Goal: Information Seeking & Learning: Learn about a topic

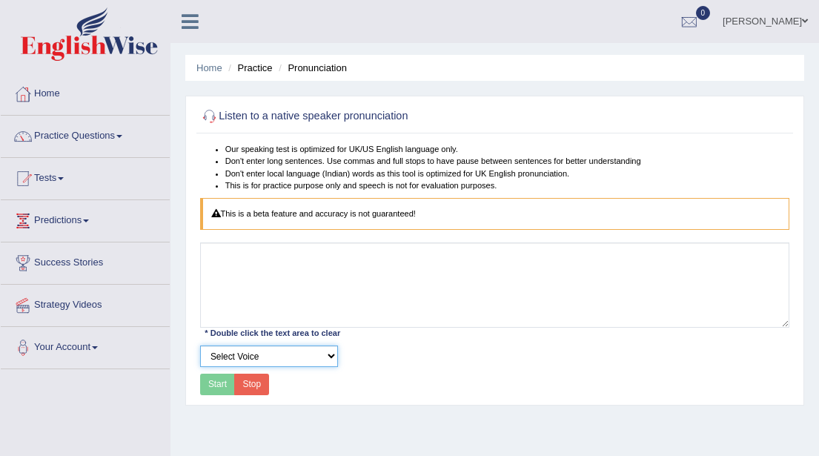
click at [328, 346] on select "Select Voice" at bounding box center [269, 357] width 138 height 22
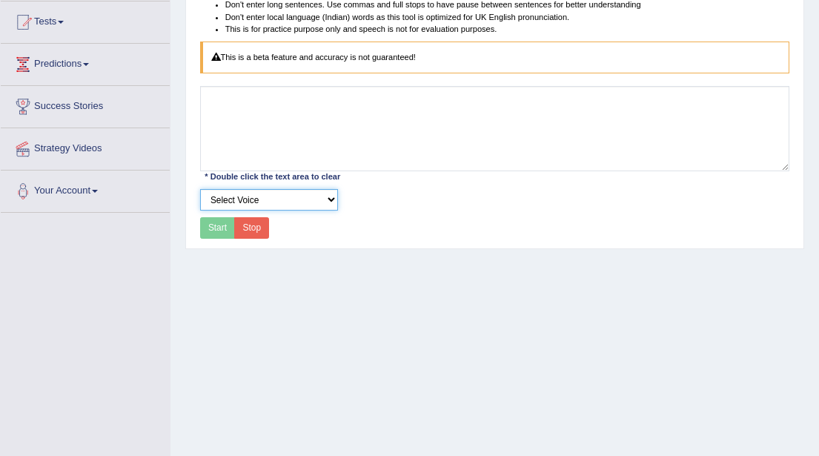
click at [200, 189] on select "Select Voice" at bounding box center [269, 200] width 138 height 22
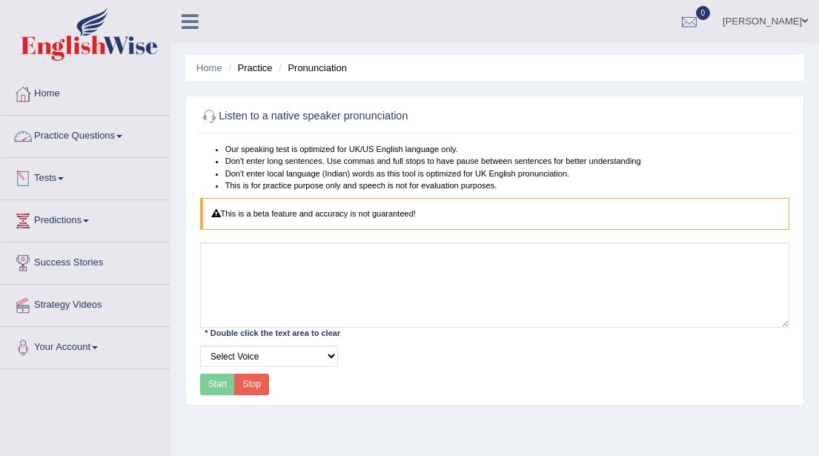
click at [122, 135] on span at bounding box center [119, 136] width 6 height 3
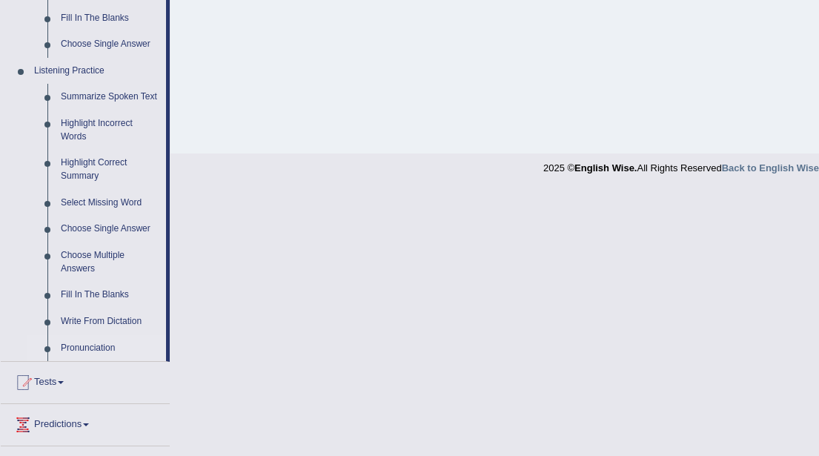
scroll to position [589, 0]
click at [94, 136] on link "Highlight Incorrect Words" at bounding box center [110, 128] width 112 height 39
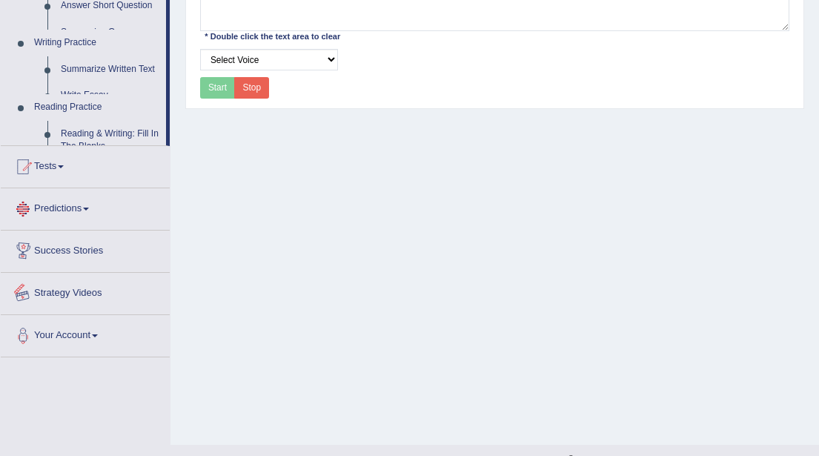
scroll to position [323, 0]
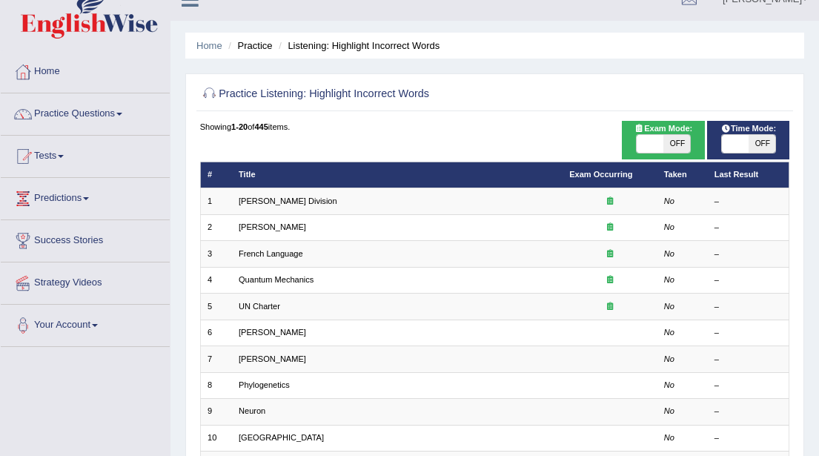
scroll to position [14, 0]
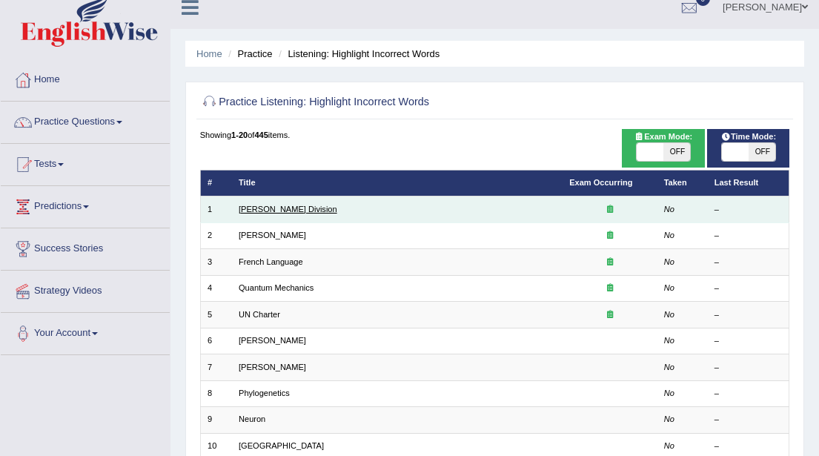
click at [268, 209] on link "Ward Division" at bounding box center [288, 209] width 99 height 9
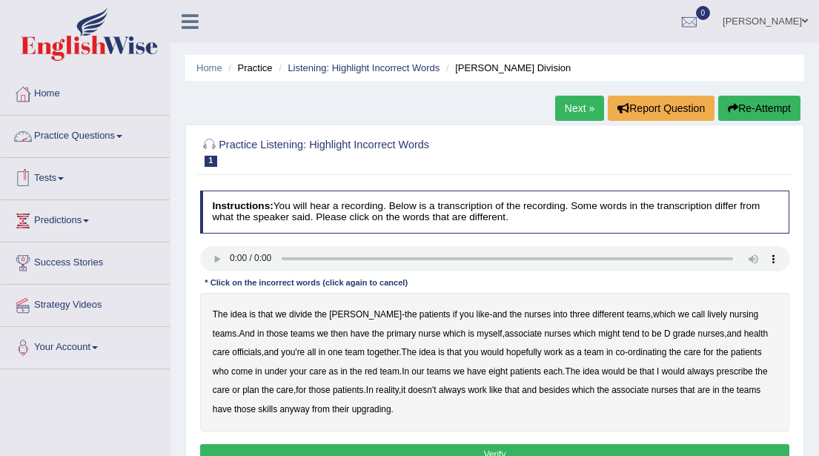
click at [130, 139] on link "Practice Questions" at bounding box center [85, 134] width 169 height 37
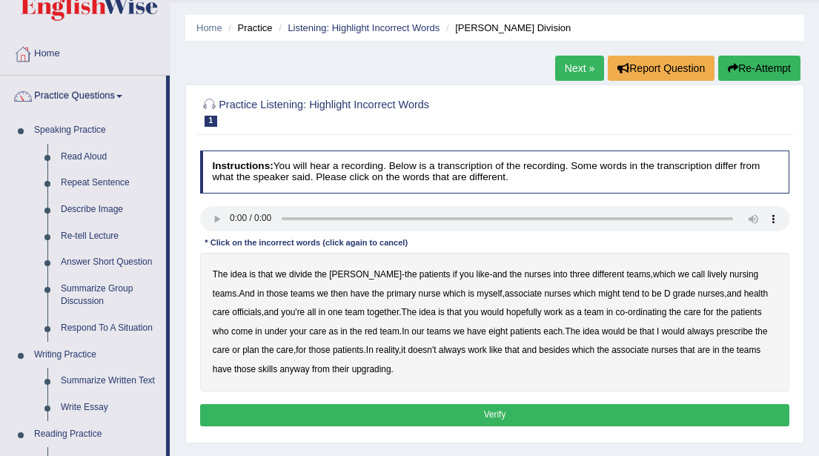
scroll to position [39, 0]
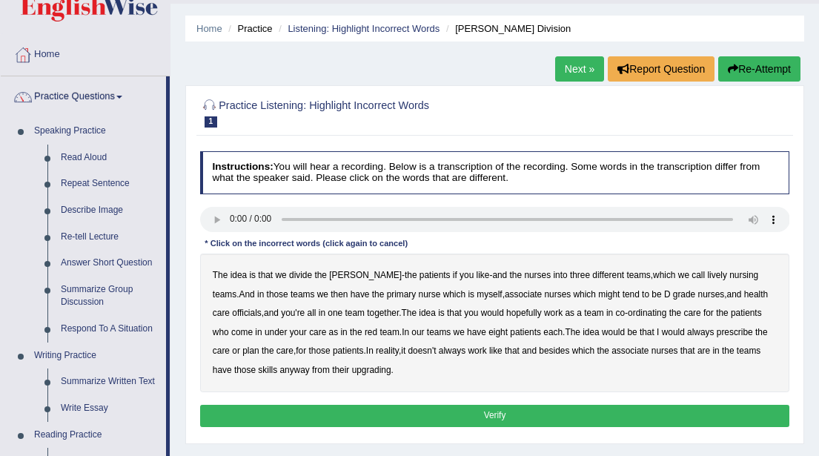
click at [744, 66] on button "Re-Attempt" at bounding box center [759, 68] width 82 height 25
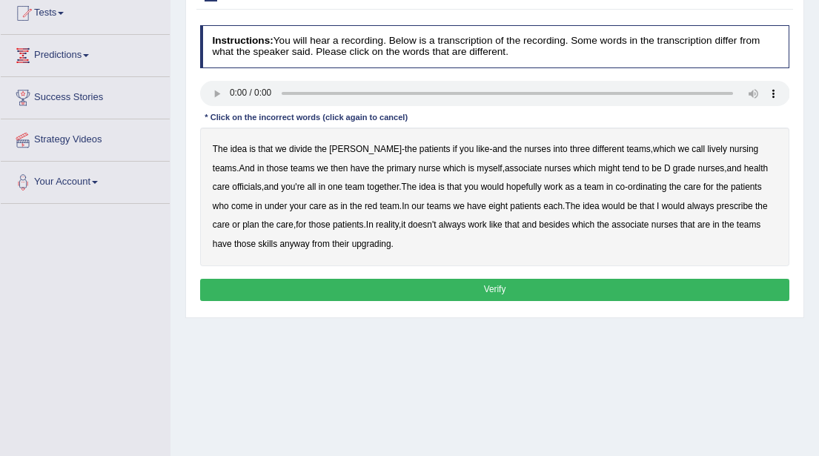
scroll to position [162, 0]
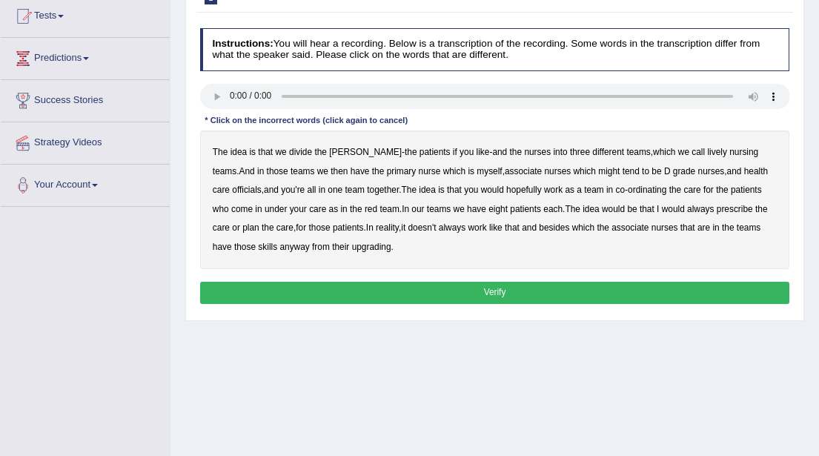
click at [707, 153] on b "lively" at bounding box center [716, 152] width 19 height 10
click at [623, 173] on b "tend" at bounding box center [631, 171] width 17 height 10
click at [352, 245] on b "upgrading" at bounding box center [371, 247] width 39 height 10
click at [491, 288] on button "Verify" at bounding box center [495, 293] width 590 height 22
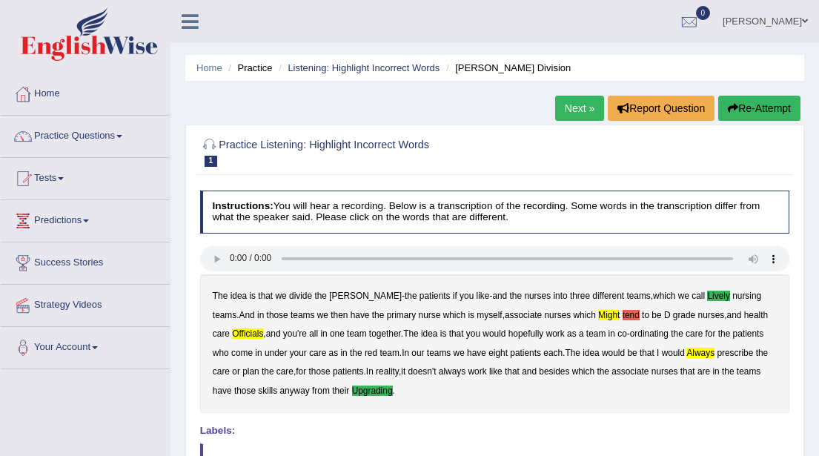
scroll to position [24, 0]
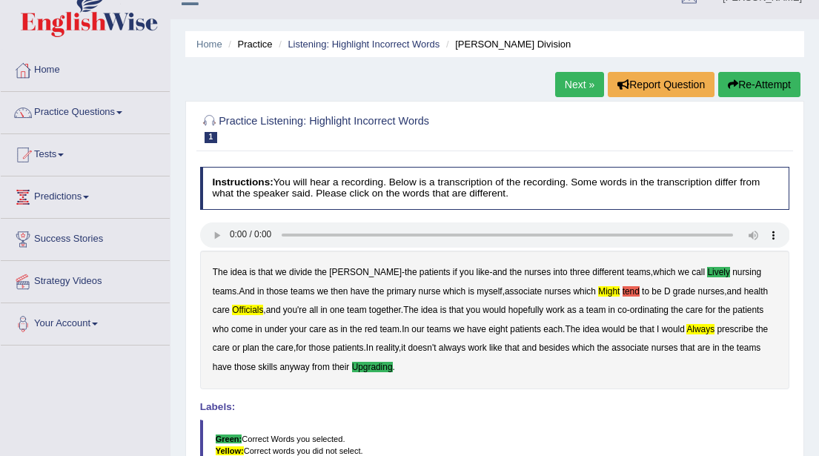
click at [567, 77] on link "Next »" at bounding box center [579, 84] width 49 height 25
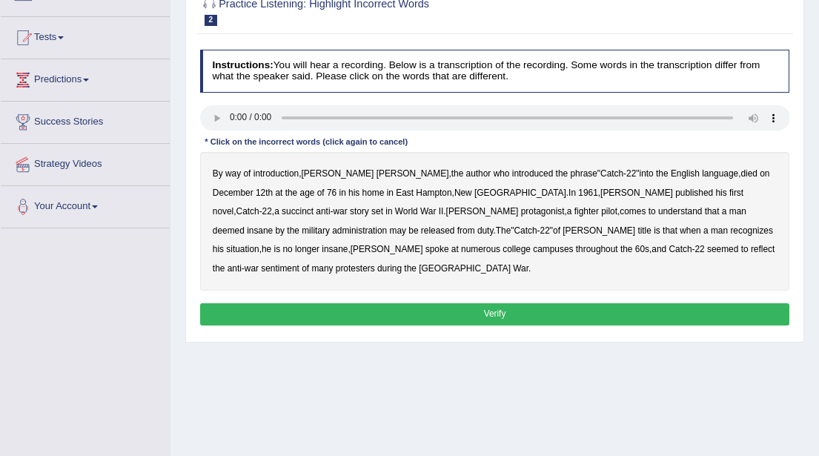
scroll to position [139, 0]
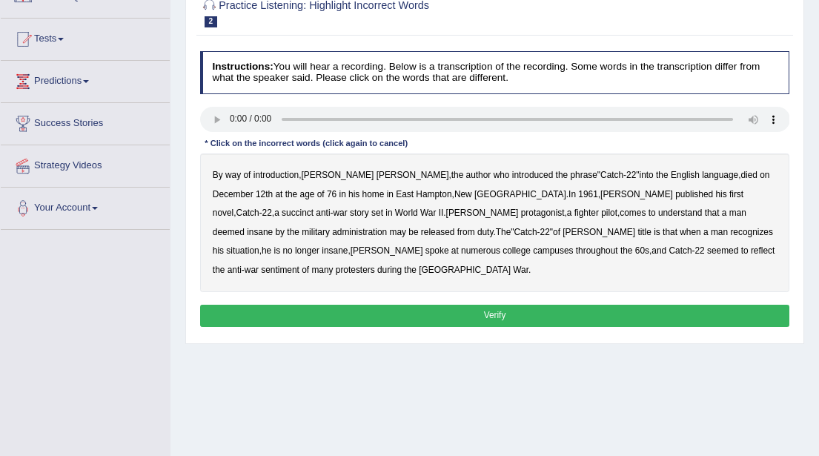
click at [314, 208] on b "succinct" at bounding box center [298, 213] width 32 height 10
click at [348, 208] on b "war" at bounding box center [341, 213] width 14 height 10
click at [387, 227] on b "administration" at bounding box center [359, 232] width 55 height 10
click at [259, 245] on b "situation" at bounding box center [242, 250] width 33 height 10
click at [751, 251] on b "reflect" at bounding box center [763, 250] width 24 height 10
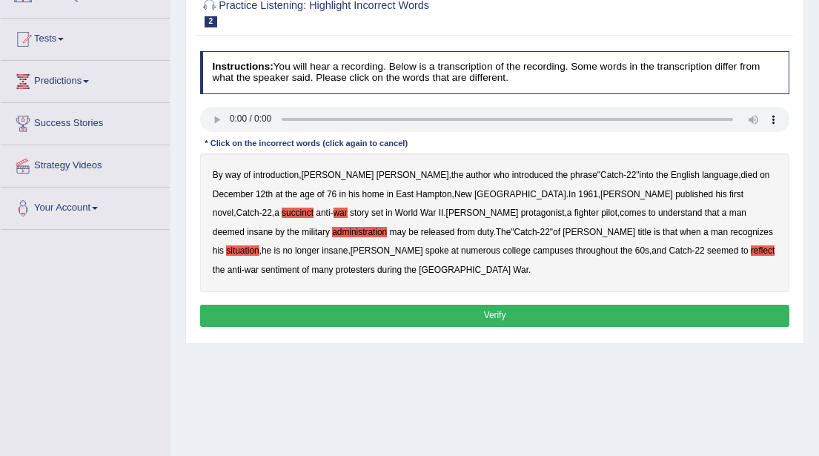
click at [484, 305] on button "Verify" at bounding box center [495, 316] width 590 height 22
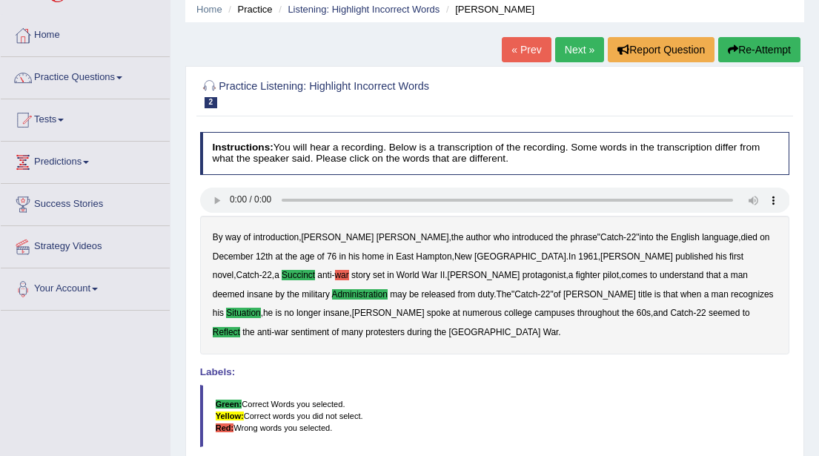
scroll to position [0, 0]
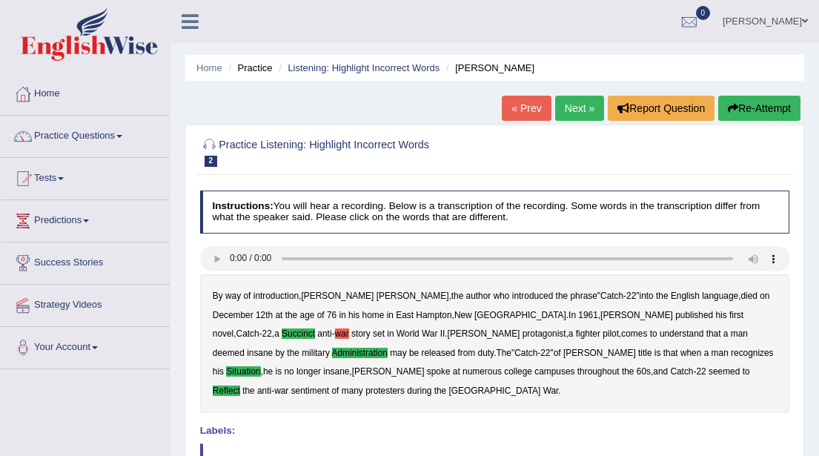
click at [573, 109] on link "Next »" at bounding box center [579, 108] width 49 height 25
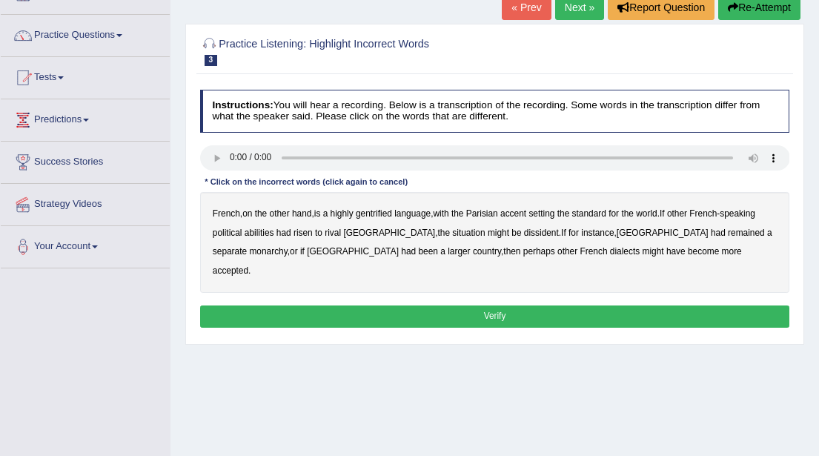
scroll to position [102, 0]
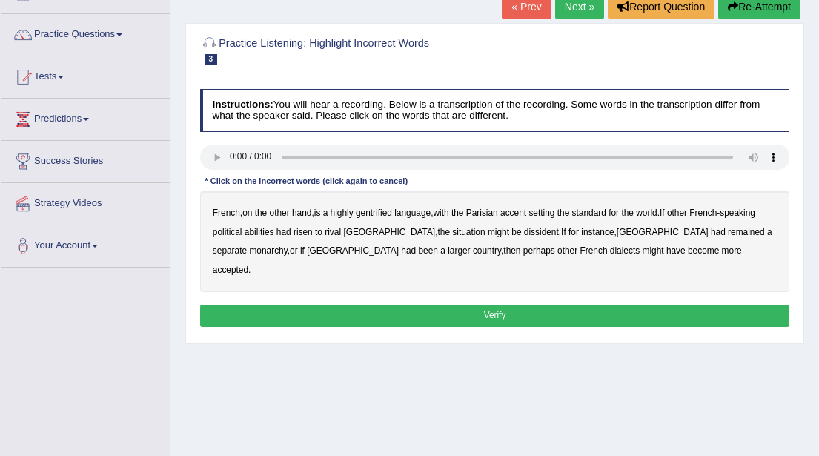
click at [382, 214] on b "gentrified" at bounding box center [374, 213] width 36 height 10
click at [262, 229] on b "abilities" at bounding box center [260, 232] width 30 height 10
click at [524, 233] on b "dissident" at bounding box center [541, 232] width 35 height 10
click at [287, 245] on b "monarchy" at bounding box center [268, 250] width 38 height 10
click at [498, 305] on button "Verify" at bounding box center [495, 316] width 590 height 22
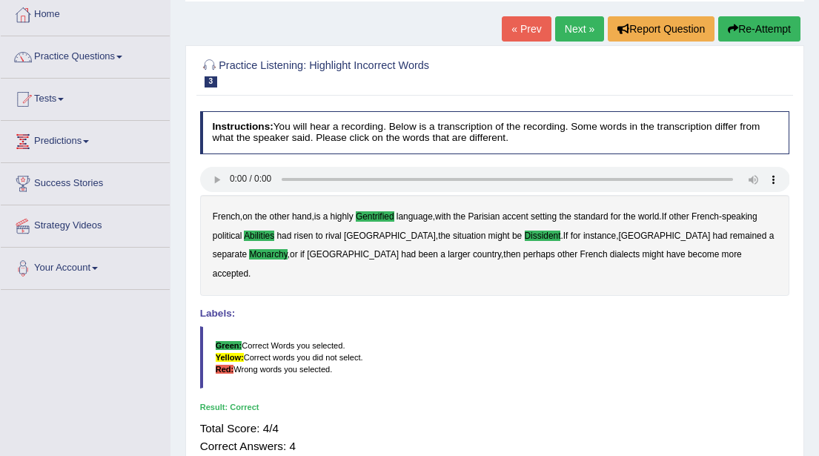
scroll to position [64, 0]
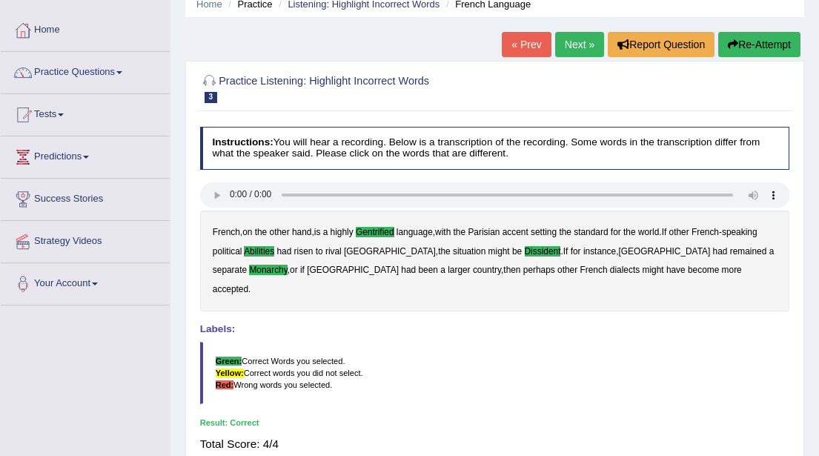
click at [572, 44] on link "Next »" at bounding box center [579, 44] width 49 height 25
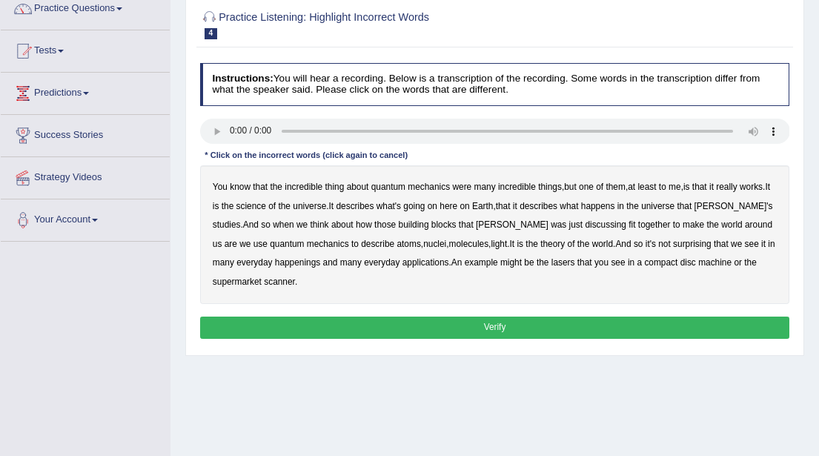
scroll to position [130, 0]
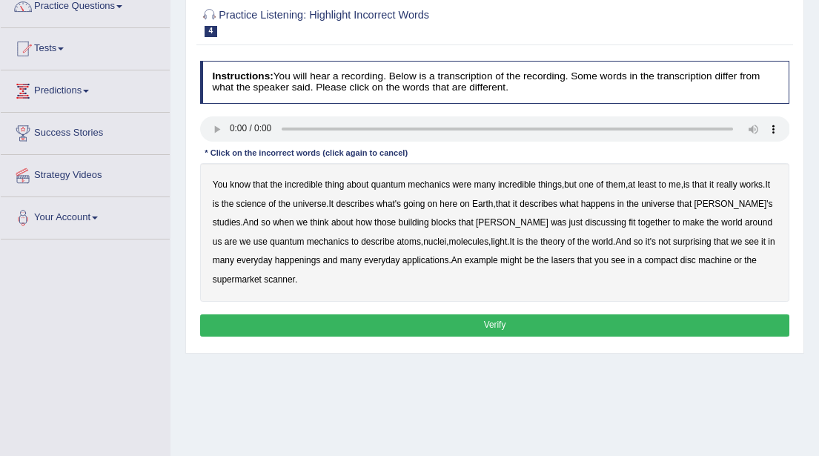
click at [266, 202] on b "science" at bounding box center [252, 204] width 30 height 10
click at [585, 224] on b "discussing" at bounding box center [606, 222] width 42 height 10
click at [305, 258] on b "happenings" at bounding box center [298, 260] width 46 height 10
click at [713, 258] on b "machine" at bounding box center [714, 260] width 33 height 10
click at [487, 321] on button "Verify" at bounding box center [495, 325] width 590 height 22
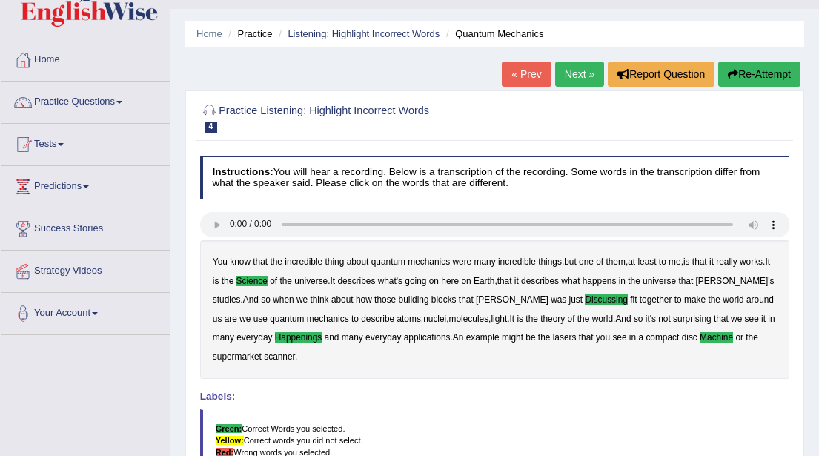
scroll to position [31, 0]
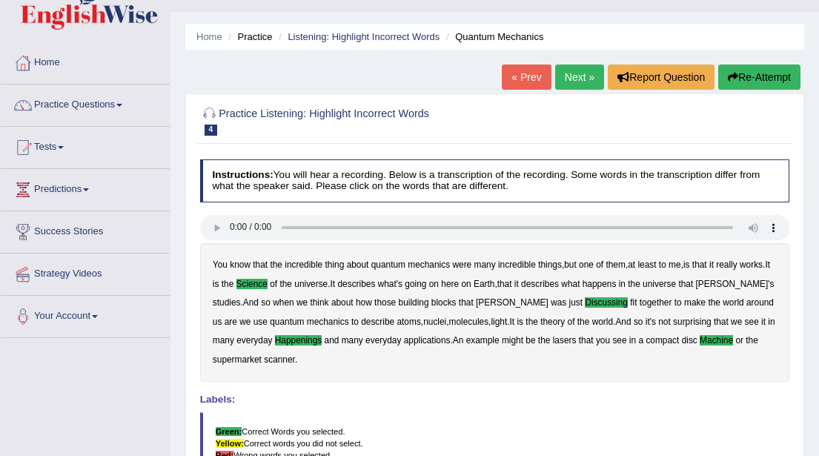
click at [569, 81] on link "Next »" at bounding box center [579, 77] width 49 height 25
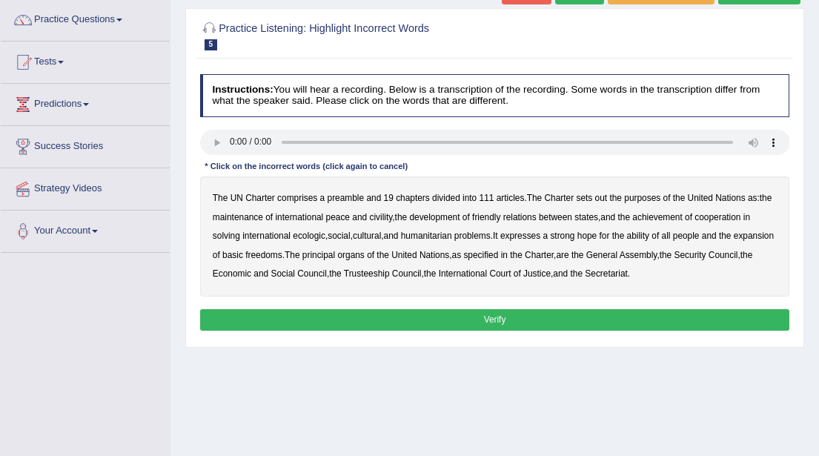
click at [606, 198] on b "out" at bounding box center [601, 198] width 13 height 10
click at [392, 217] on b "civility" at bounding box center [380, 217] width 23 height 10
click at [325, 239] on b "ecologic" at bounding box center [309, 236] width 33 height 10
click at [650, 235] on b "ability" at bounding box center [638, 236] width 22 height 10
click at [490, 316] on button "Verify" at bounding box center [495, 320] width 590 height 22
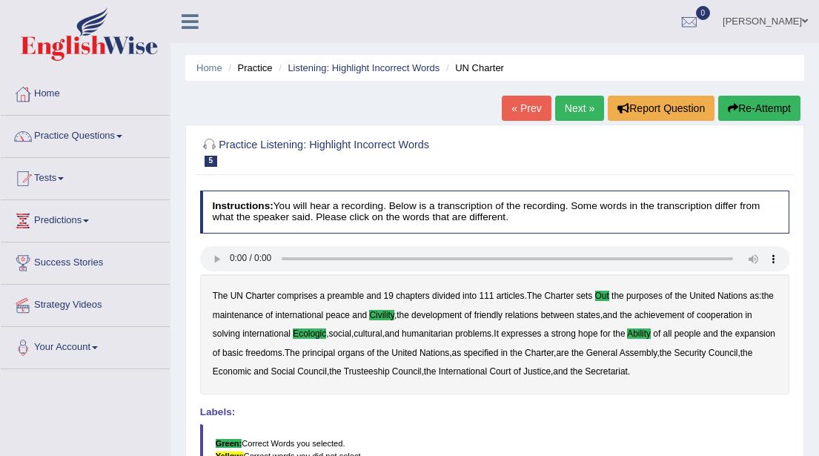
click at [570, 108] on link "Next »" at bounding box center [579, 108] width 49 height 25
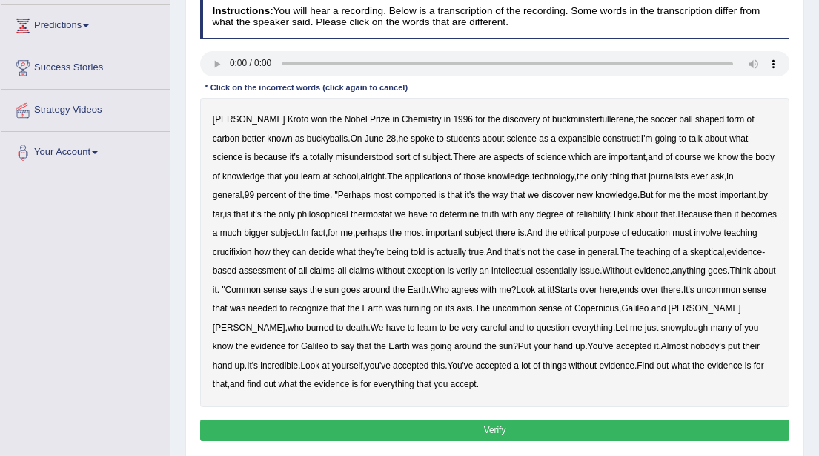
scroll to position [199, 0]
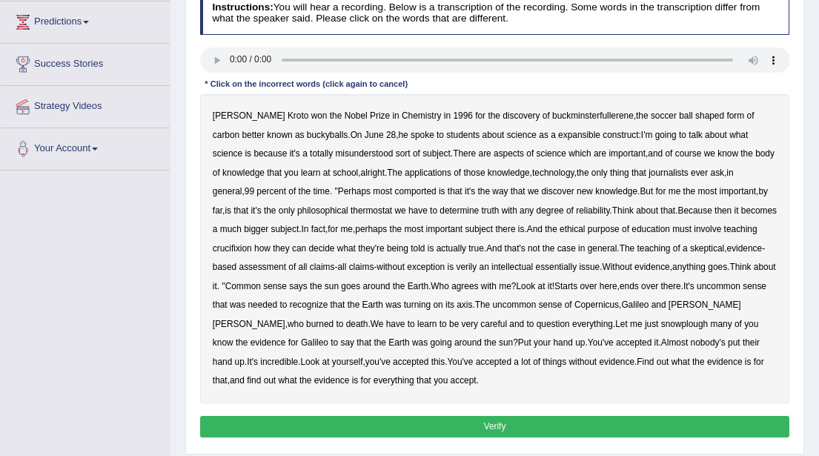
click at [558, 135] on b "expansible" at bounding box center [579, 135] width 42 height 10
click at [257, 191] on b "percent" at bounding box center [272, 191] width 30 height 10
click at [358, 208] on b "thermostat" at bounding box center [372, 210] width 42 height 10
click at [227, 249] on b "crucifixion" at bounding box center [232, 248] width 39 height 10
click at [477, 267] on b "verily" at bounding box center [466, 267] width 21 height 10
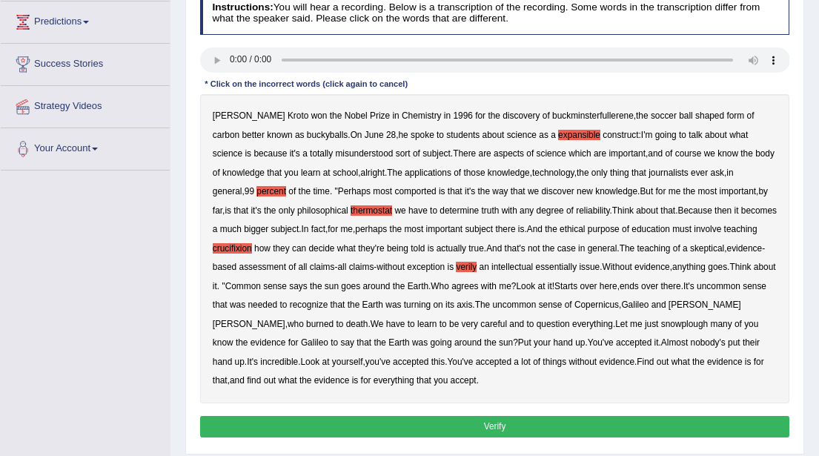
click at [690, 322] on b "snowplough" at bounding box center [684, 324] width 47 height 10
click at [493, 426] on button "Verify" at bounding box center [495, 427] width 590 height 22
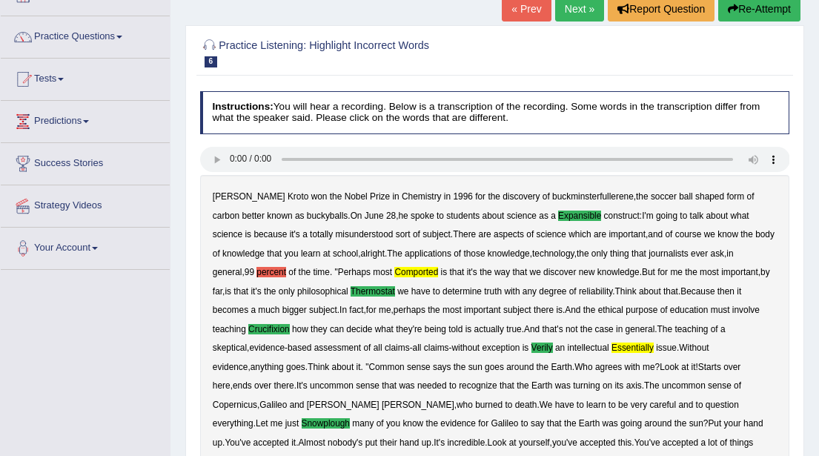
scroll to position [0, 0]
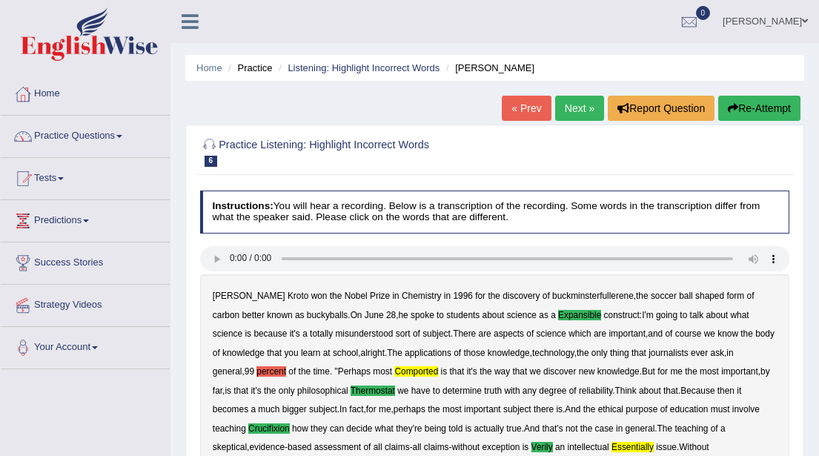
click at [571, 108] on link "Next »" at bounding box center [579, 108] width 49 height 25
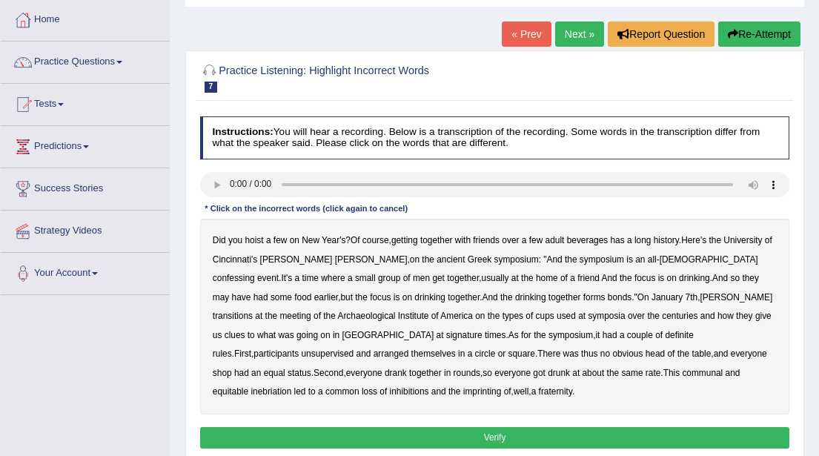
scroll to position [80, 0]
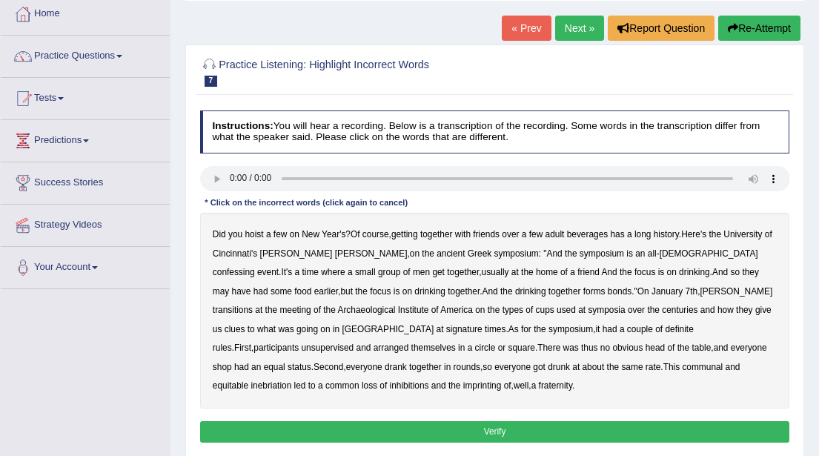
click at [399, 436] on button "Verify" at bounding box center [495, 432] width 590 height 22
click at [255, 267] on b "confessing" at bounding box center [234, 272] width 42 height 10
click at [253, 305] on b "transitions" at bounding box center [233, 310] width 40 height 10
click at [446, 326] on b "signature" at bounding box center [464, 329] width 36 height 10
click at [354, 343] on b "unsupervised" at bounding box center [327, 348] width 53 height 10
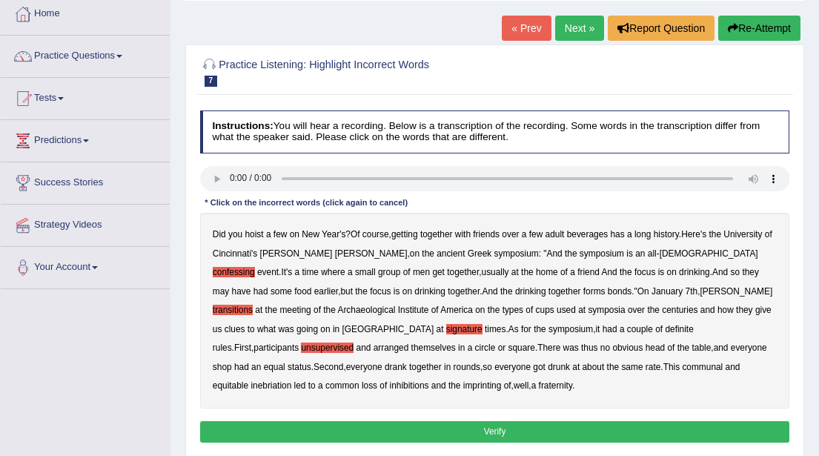
click at [502, 380] on b "imprinting" at bounding box center [482, 385] width 39 height 10
click at [492, 431] on button "Verify" at bounding box center [495, 432] width 590 height 22
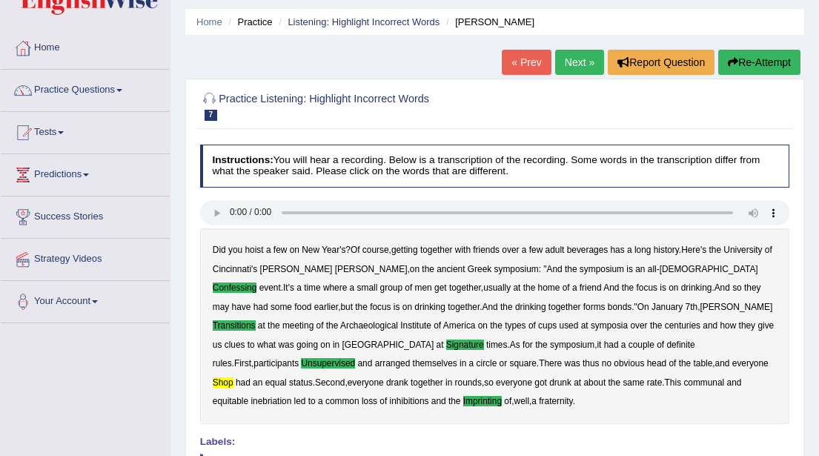
scroll to position [42, 0]
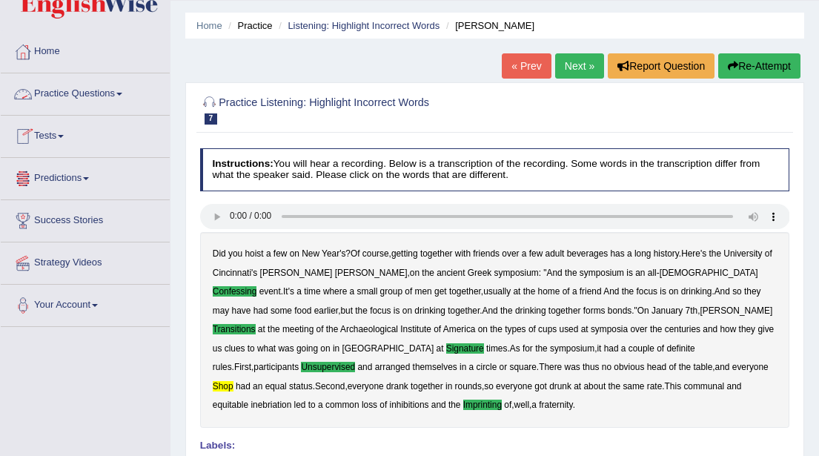
click at [122, 94] on span at bounding box center [119, 94] width 6 height 3
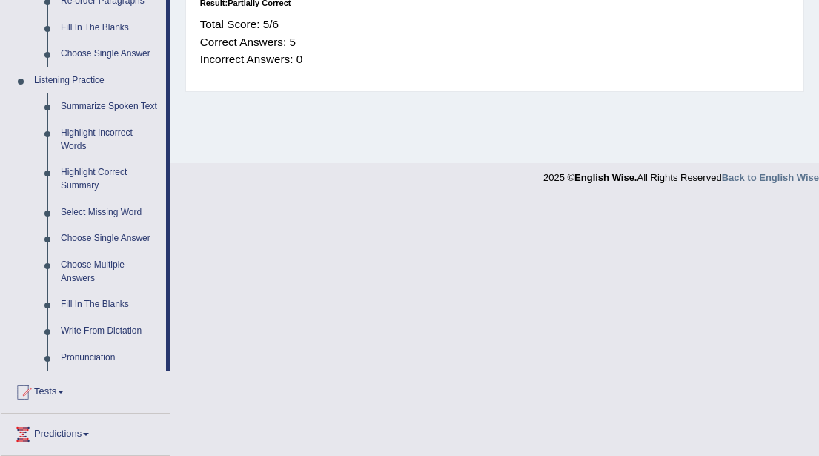
scroll to position [579, 0]
click at [91, 188] on link "Highlight Correct Summary" at bounding box center [110, 178] width 112 height 39
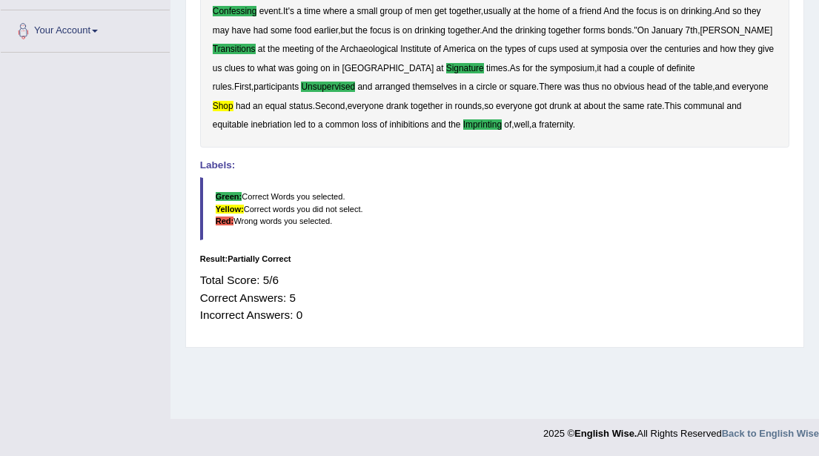
scroll to position [251, 0]
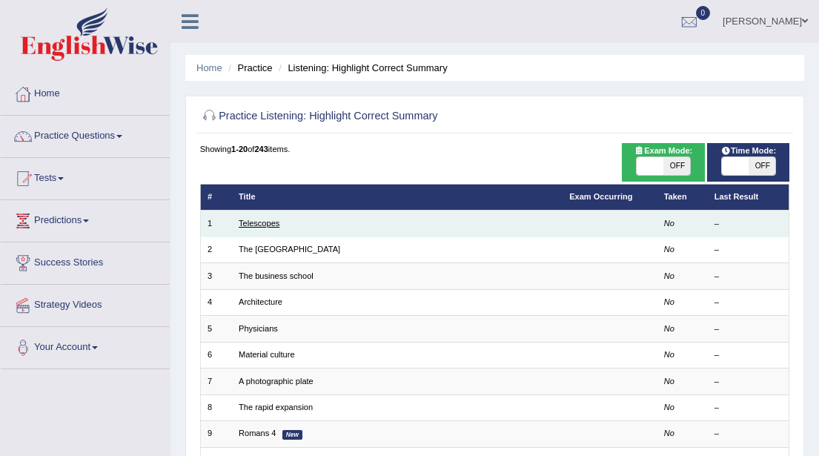
click at [260, 223] on link "Telescopes" at bounding box center [259, 223] width 41 height 9
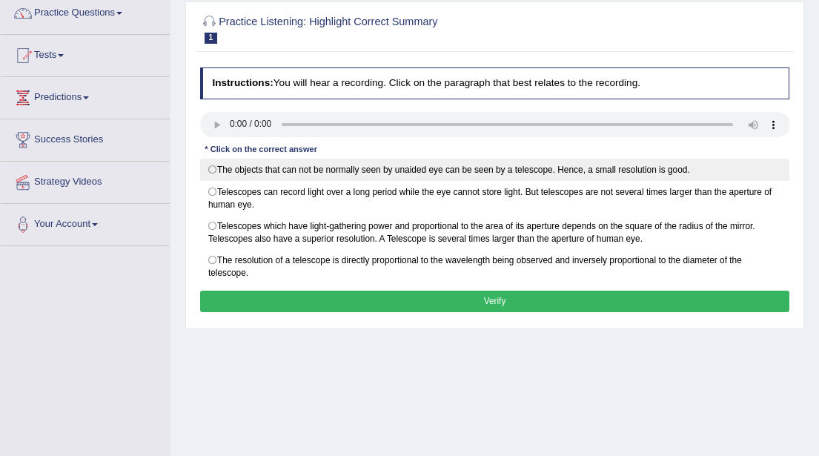
scroll to position [125, 0]
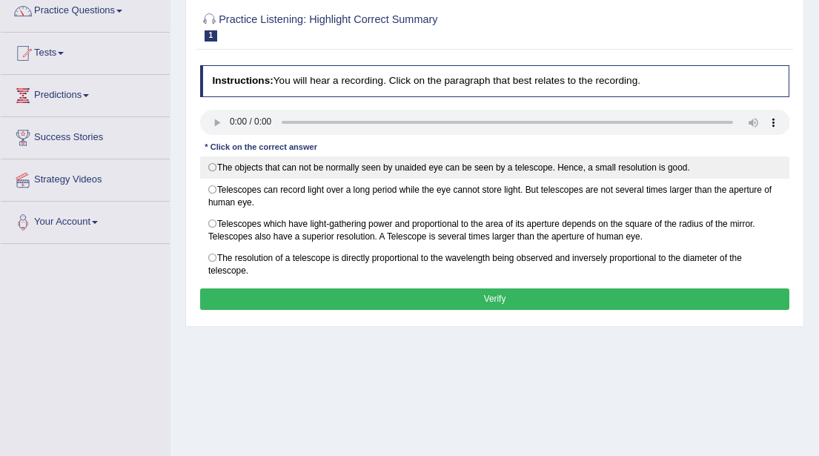
click at [211, 164] on label "The objects that can not be normally seen by unaided eye can be seen by a teles…" at bounding box center [495, 167] width 590 height 22
radio input "true"
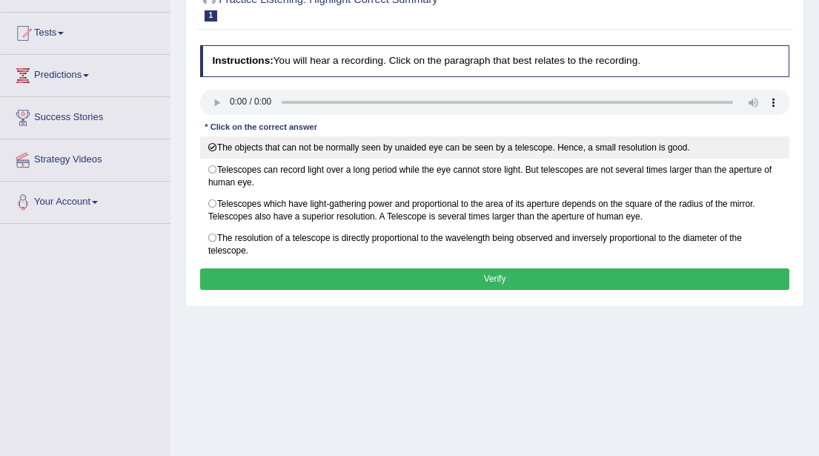
scroll to position [149, 0]
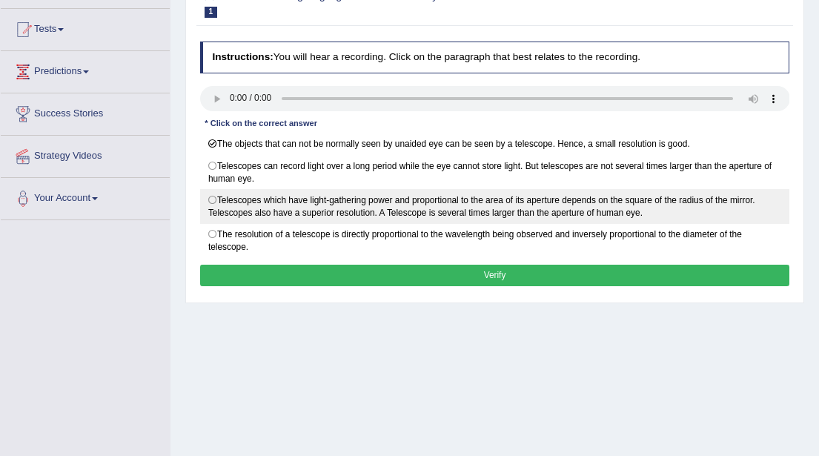
click at [215, 194] on label "Telescopes which have light-gathering power and proportional to the area of its…" at bounding box center [495, 206] width 590 height 35
radio input "true"
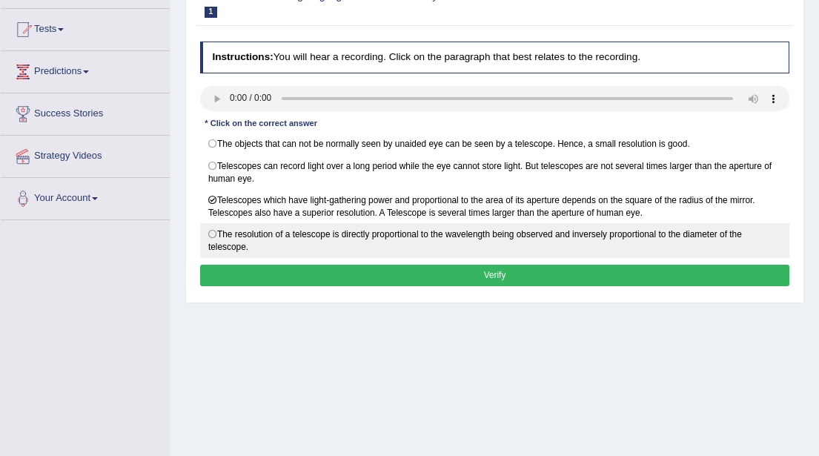
click at [216, 229] on label "The resolution of a telescope is directly proportional to the wavelength being …" at bounding box center [495, 240] width 590 height 35
radio input "true"
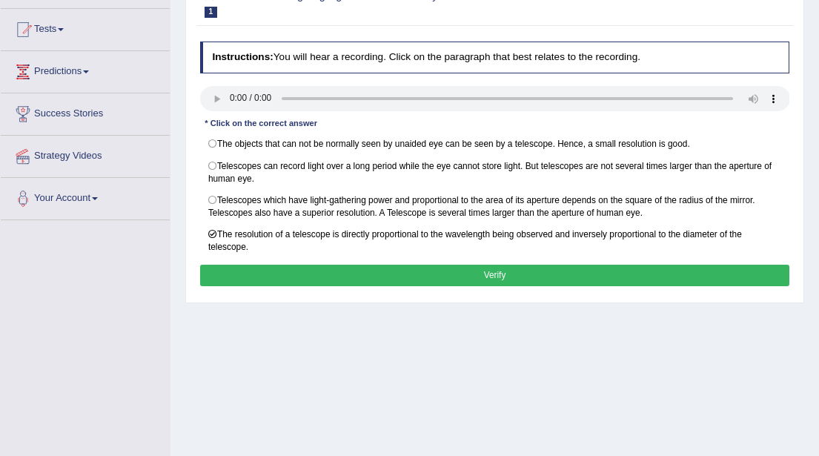
click at [427, 271] on button "Verify" at bounding box center [495, 276] width 590 height 22
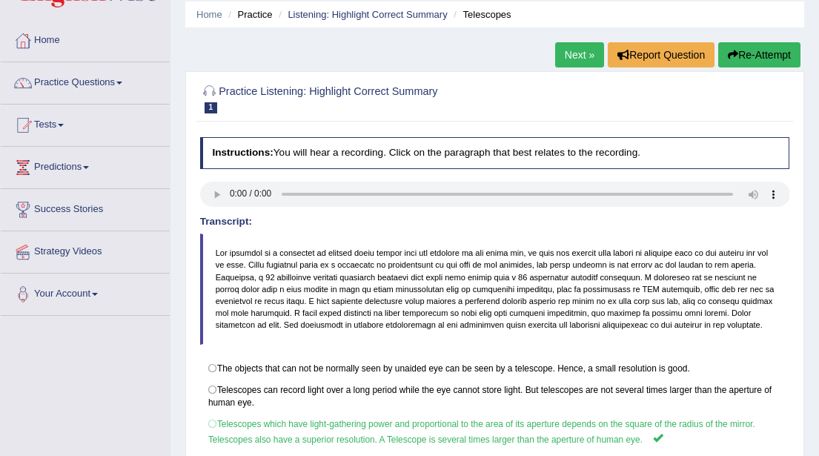
scroll to position [47, 0]
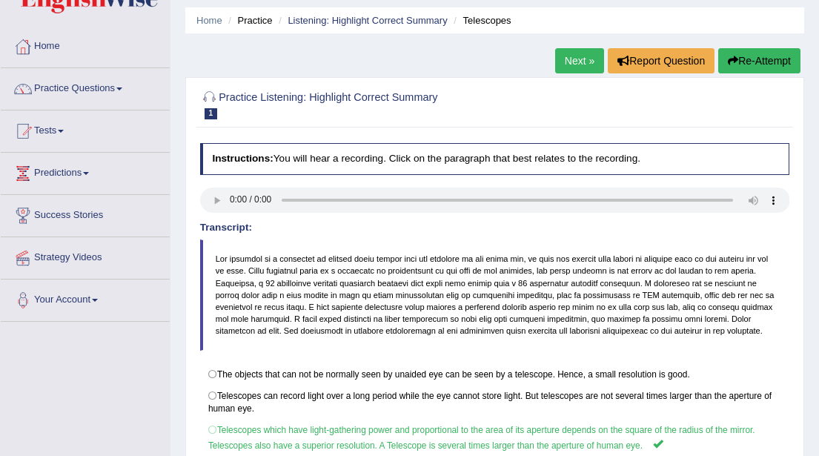
click at [578, 62] on link "Next »" at bounding box center [579, 60] width 49 height 25
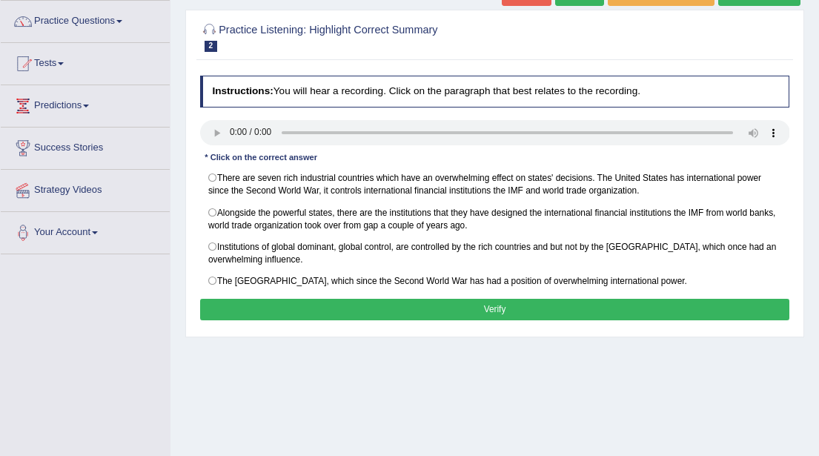
scroll to position [115, 0]
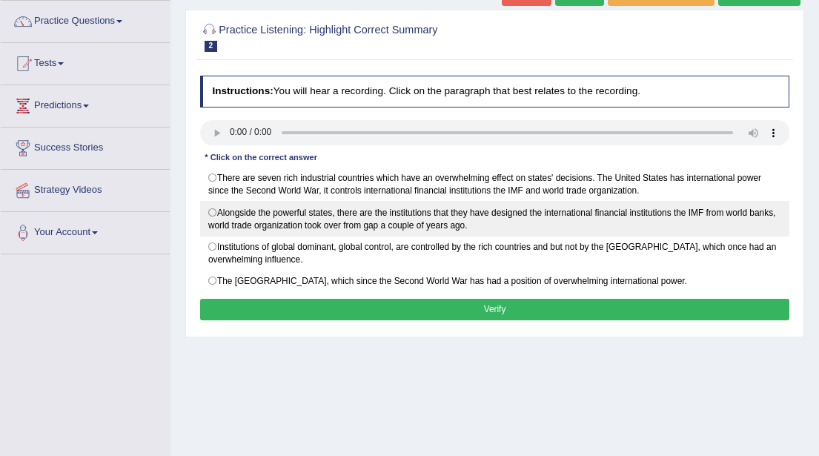
click at [212, 207] on label "Alongside the powerful states, there are the institutions that they have design…" at bounding box center [495, 218] width 590 height 35
radio input "true"
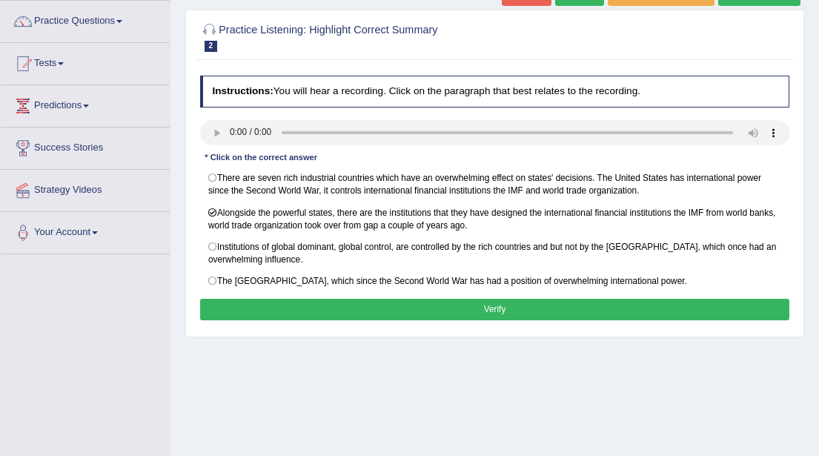
click at [500, 303] on button "Verify" at bounding box center [495, 310] width 590 height 22
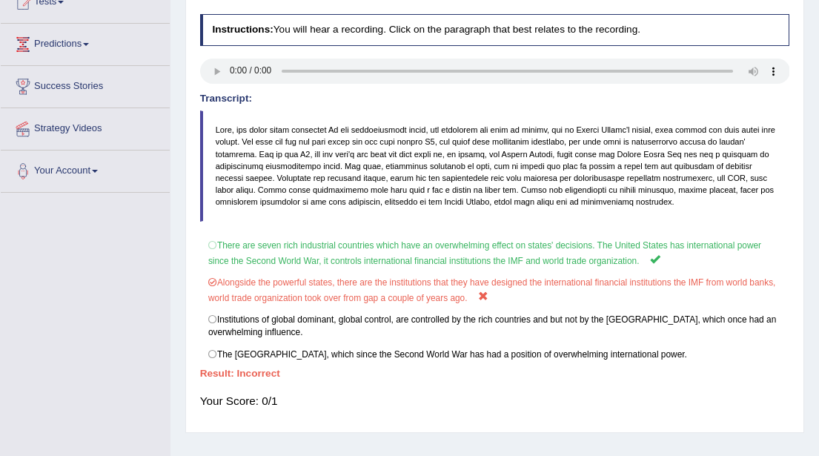
scroll to position [0, 0]
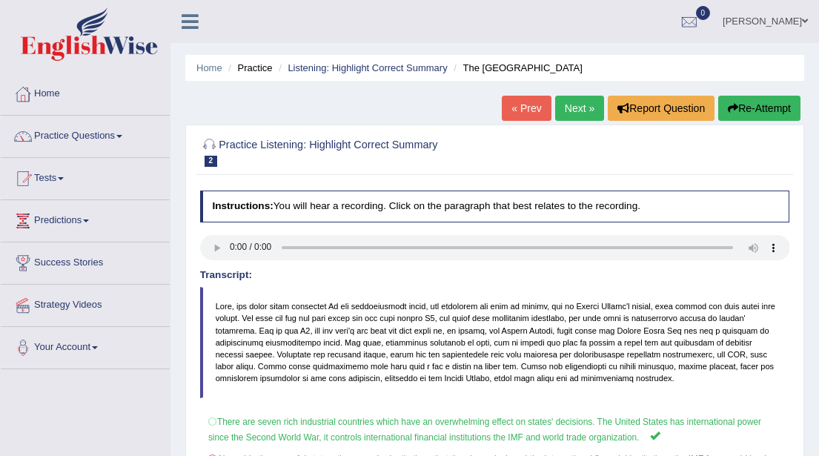
click at [750, 107] on button "Re-Attempt" at bounding box center [759, 108] width 82 height 25
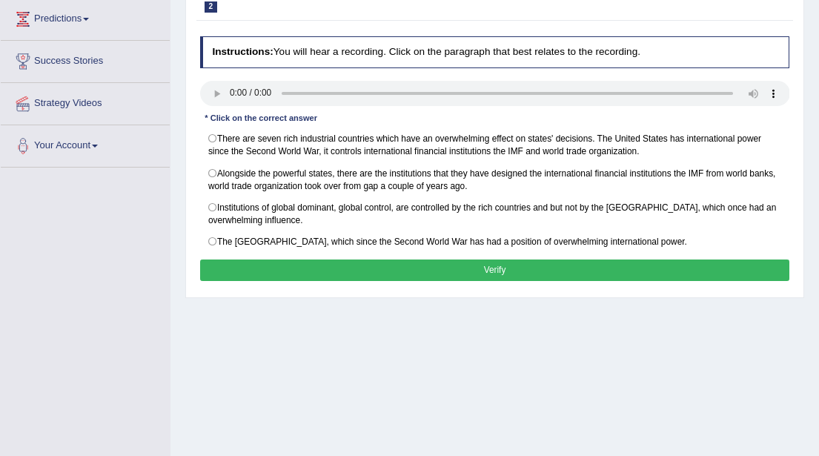
scroll to position [204, 0]
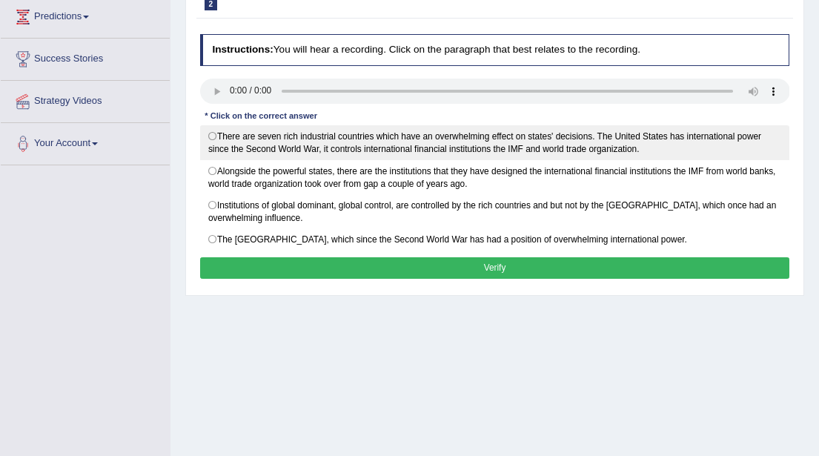
click at [214, 136] on label "There are seven rich industrial countries which have an overwhelming effect on …" at bounding box center [495, 142] width 590 height 35
radio input "true"
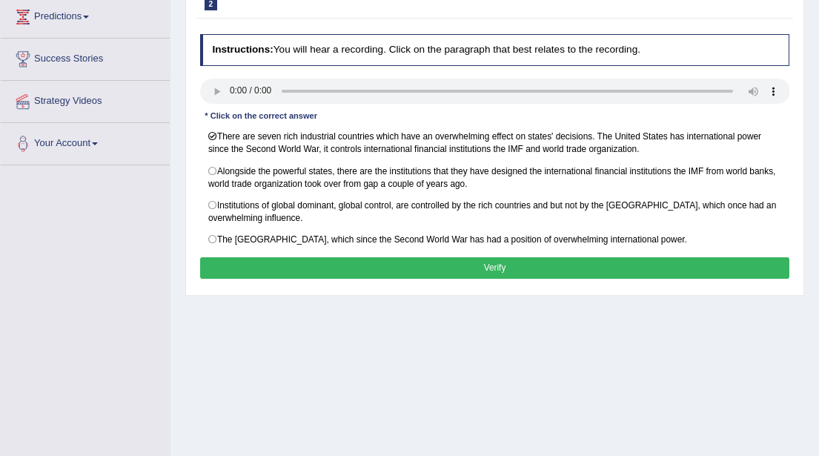
click at [315, 261] on button "Verify" at bounding box center [495, 268] width 590 height 22
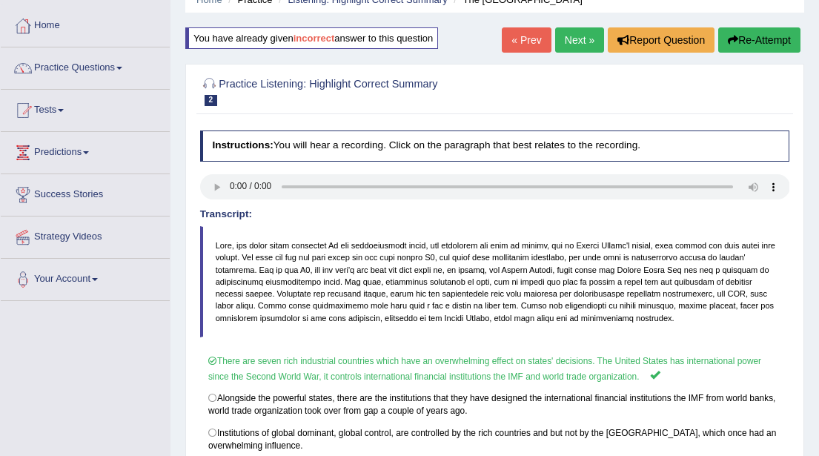
scroll to position [0, 0]
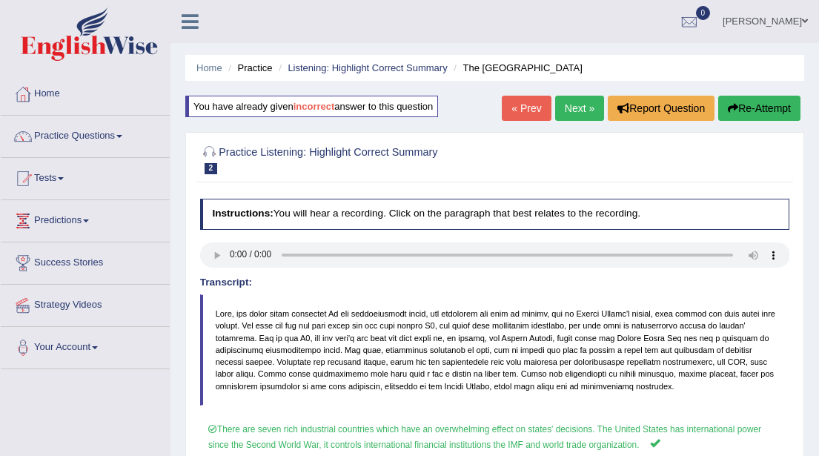
click at [576, 103] on link "Next »" at bounding box center [579, 108] width 49 height 25
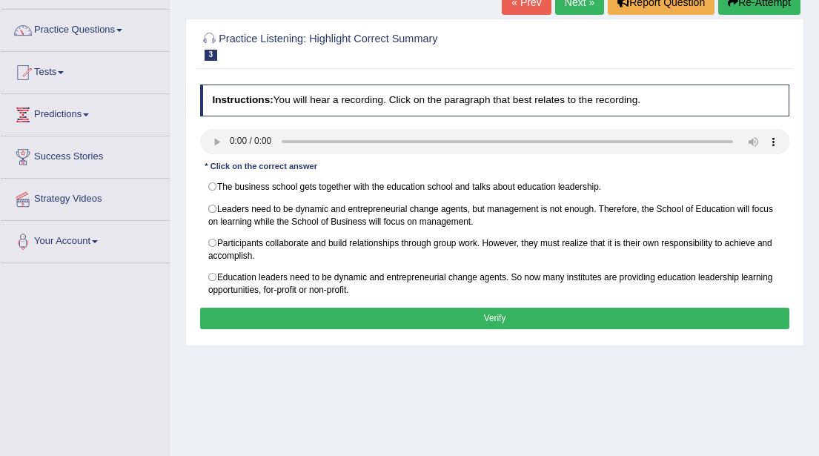
scroll to position [107, 0]
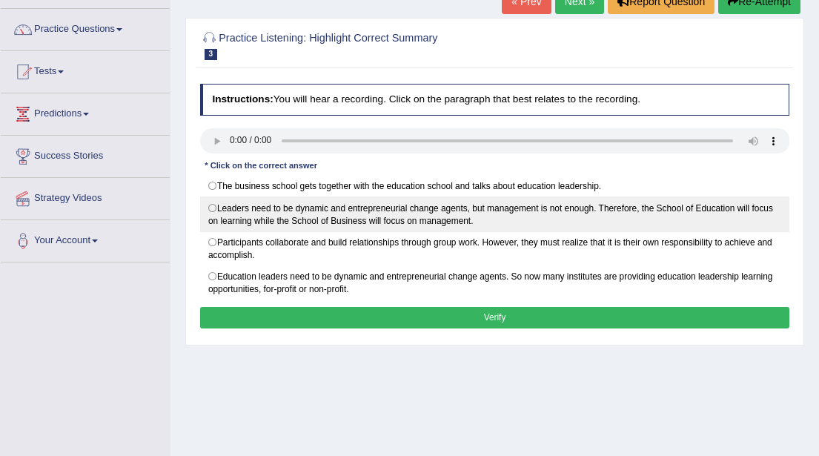
click at [213, 204] on label "Leaders need to be dynamic and entrepreneurial change agents, but management is…" at bounding box center [495, 213] width 590 height 35
radio input "true"
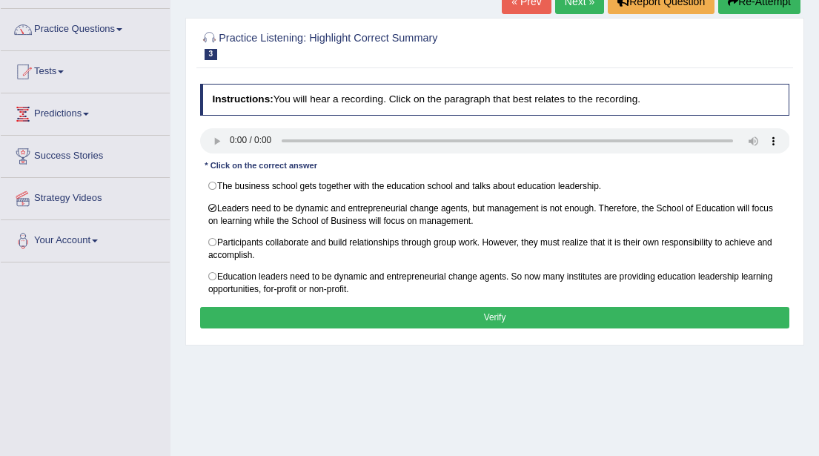
click at [355, 309] on button "Verify" at bounding box center [495, 318] width 590 height 22
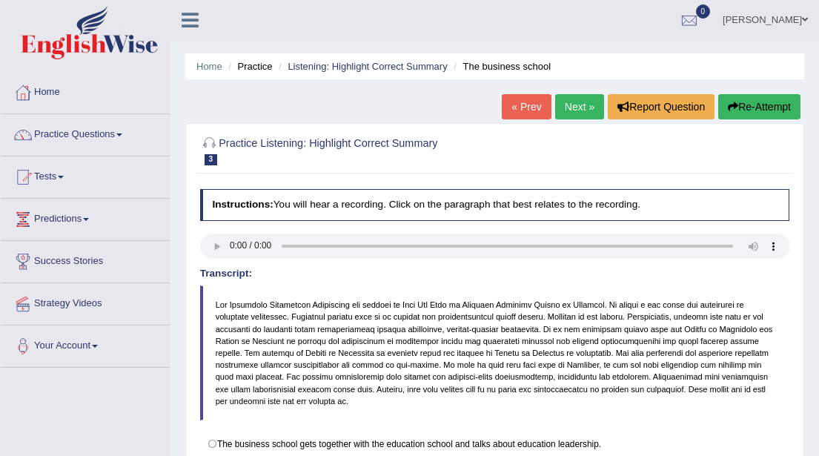
scroll to position [0, 0]
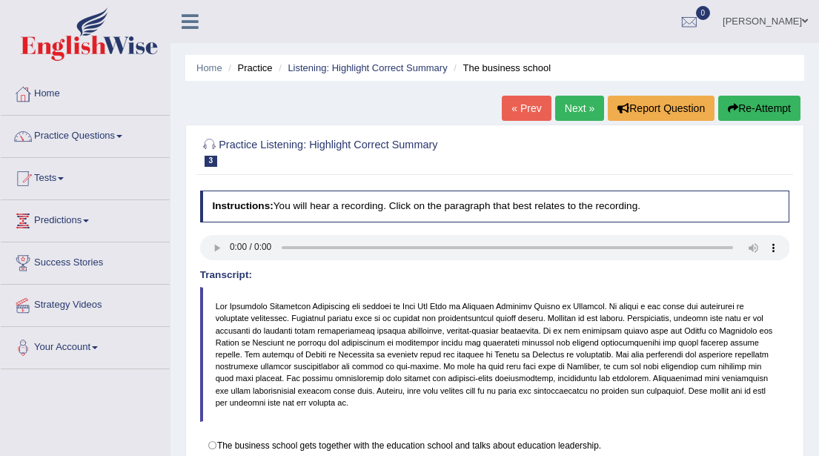
click at [571, 108] on link "Next »" at bounding box center [579, 108] width 49 height 25
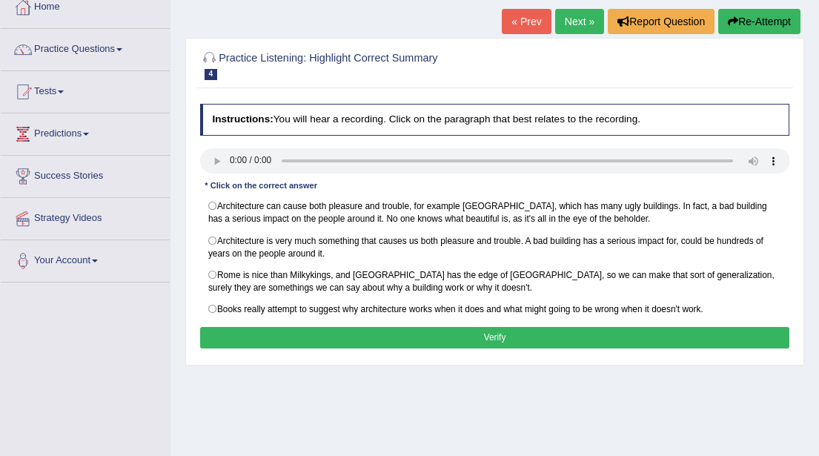
scroll to position [88, 0]
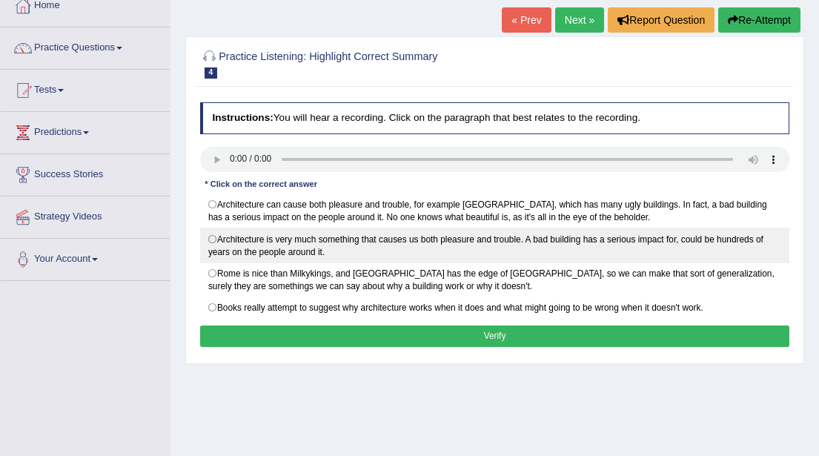
click at [214, 234] on label "Architecture is very much something that causes us both pleasure and trouble. A…" at bounding box center [495, 245] width 590 height 35
radio input "true"
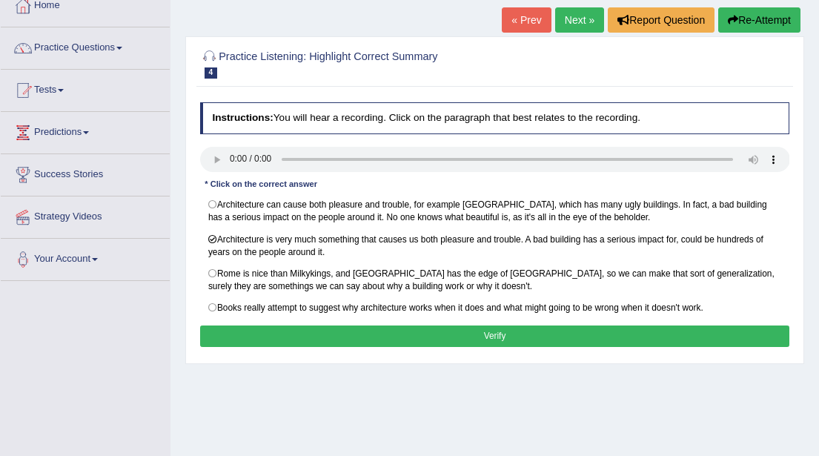
click at [434, 331] on button "Verify" at bounding box center [495, 337] width 590 height 22
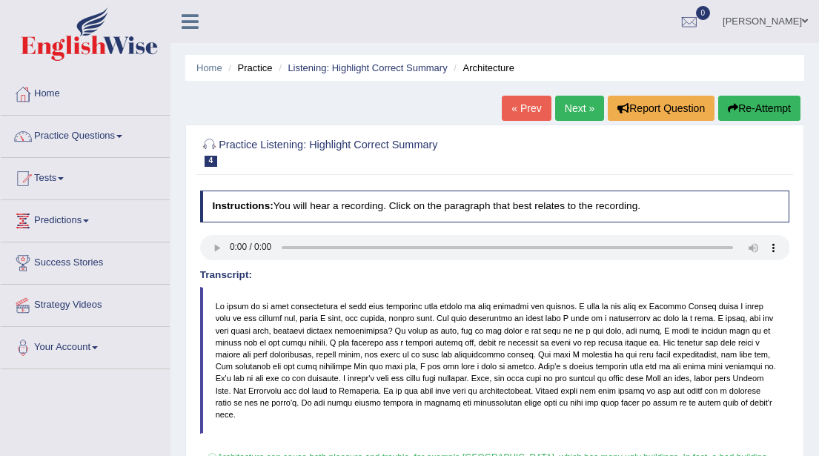
scroll to position [0, 0]
click at [575, 110] on link "Next »" at bounding box center [579, 108] width 49 height 25
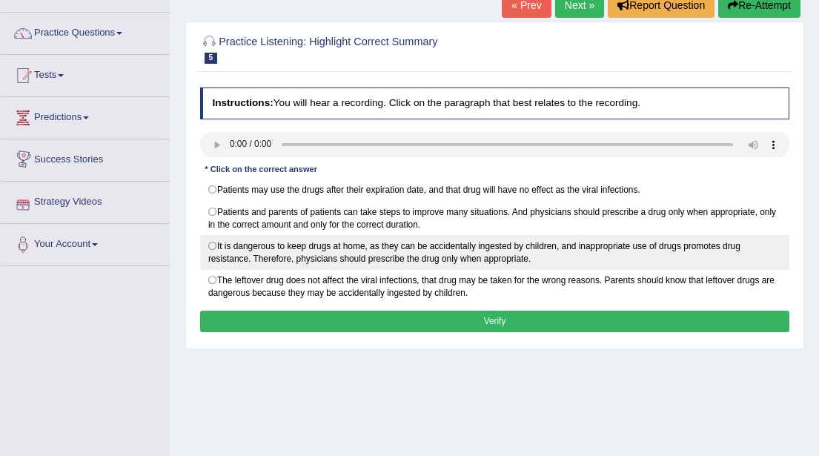
click at [214, 242] on label "It is dangerous to keep drugs at home, as they can be accidentally ingested by …" at bounding box center [495, 252] width 590 height 35
radio input "true"
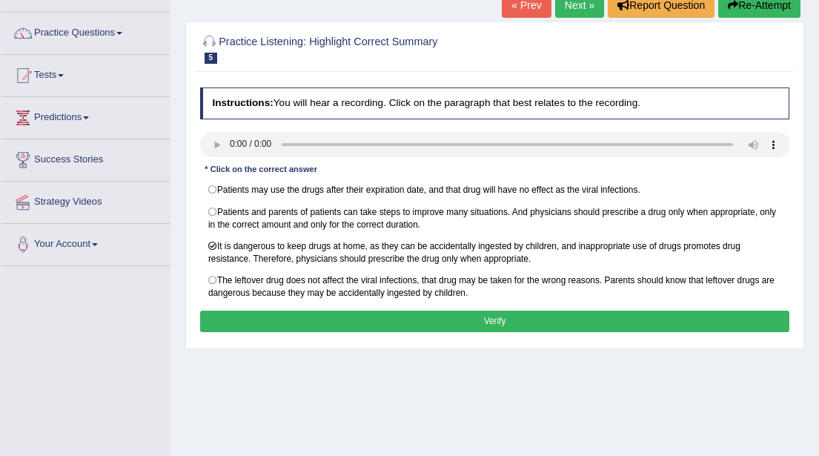
click at [420, 314] on button "Verify" at bounding box center [495, 322] width 590 height 22
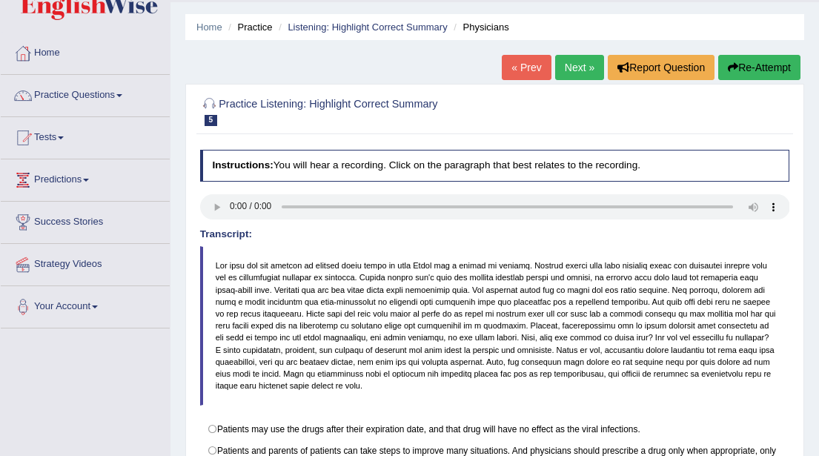
scroll to position [38, 0]
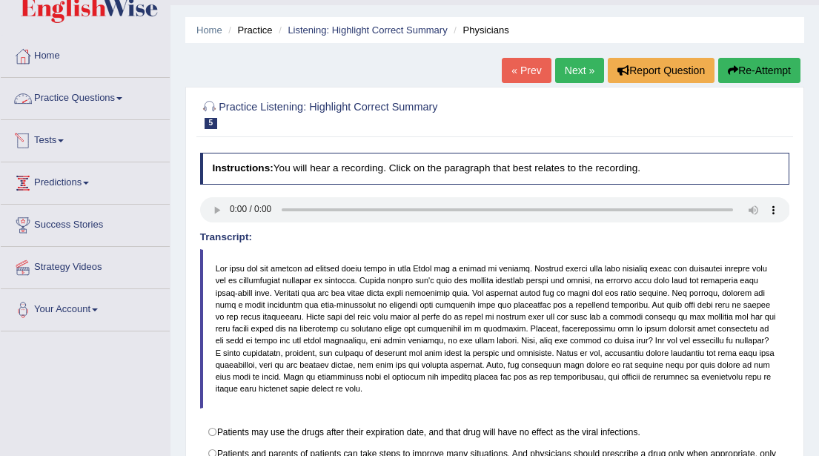
click at [122, 97] on span at bounding box center [119, 98] width 6 height 3
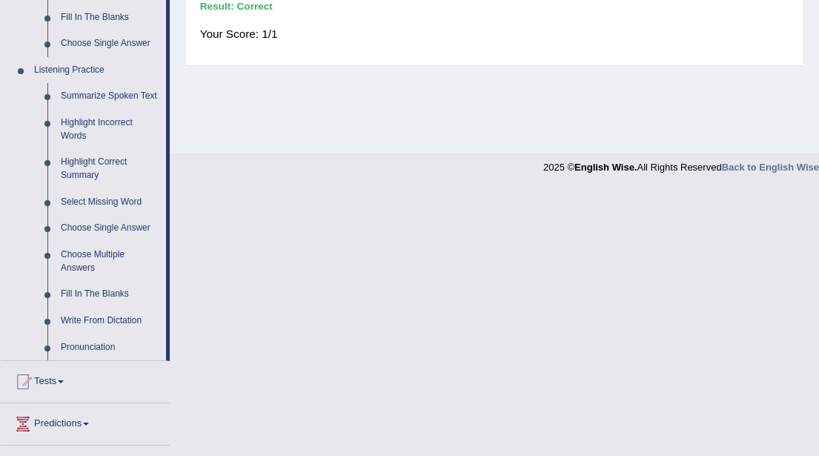
scroll to position [592, 0]
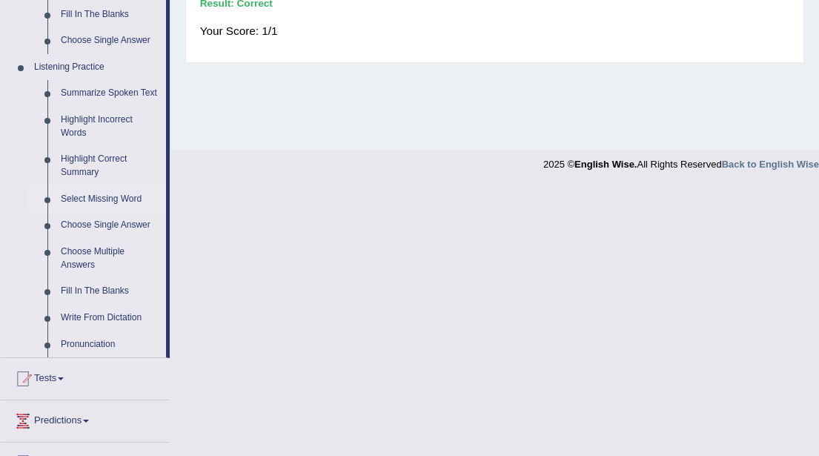
click at [109, 213] on link "Select Missing Word" at bounding box center [110, 199] width 112 height 27
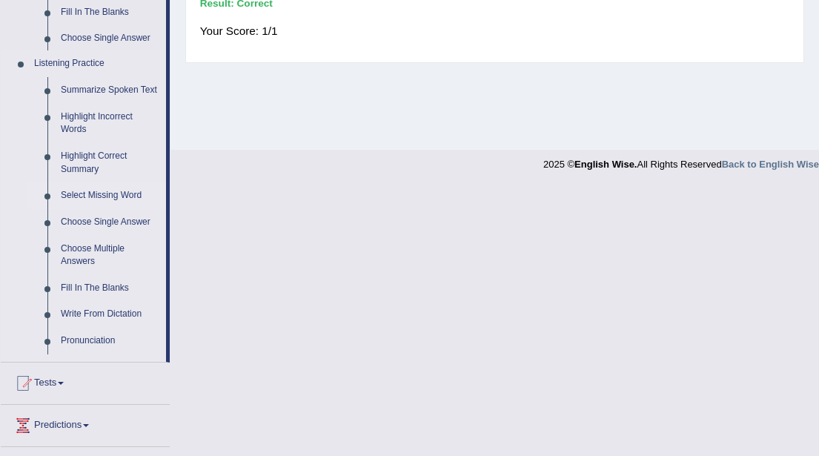
scroll to position [323, 0]
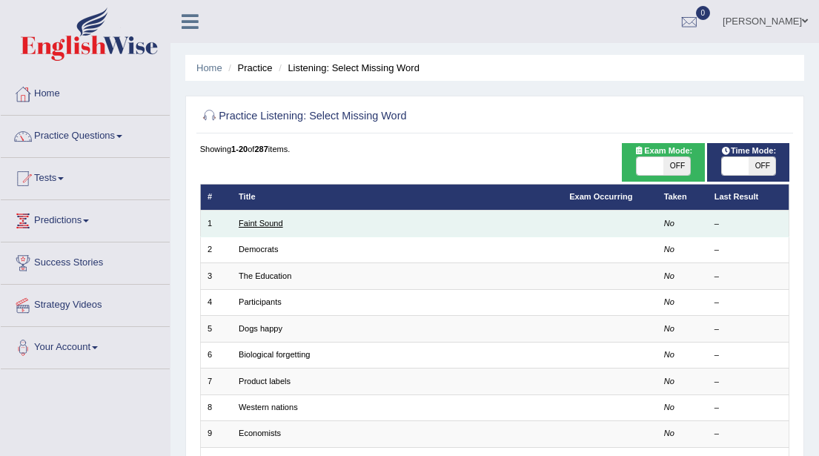
click at [263, 225] on link "Faint Sound" at bounding box center [261, 223] width 44 height 9
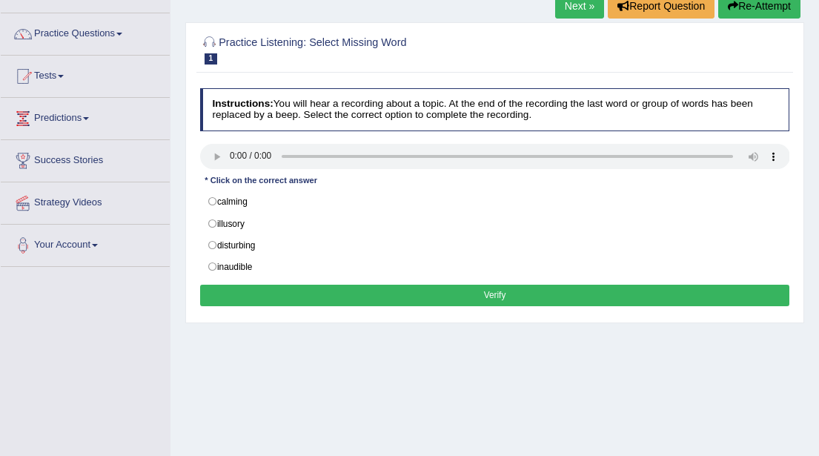
scroll to position [108, 0]
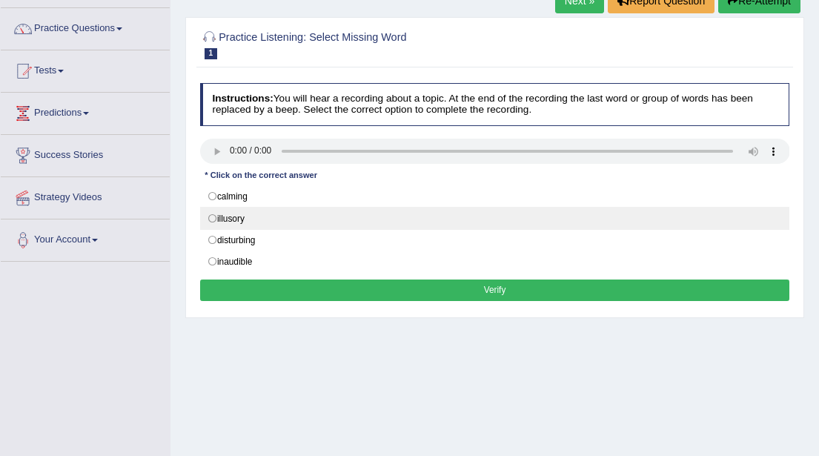
click at [231, 213] on label "illusory" at bounding box center [495, 218] width 590 height 22
radio input "true"
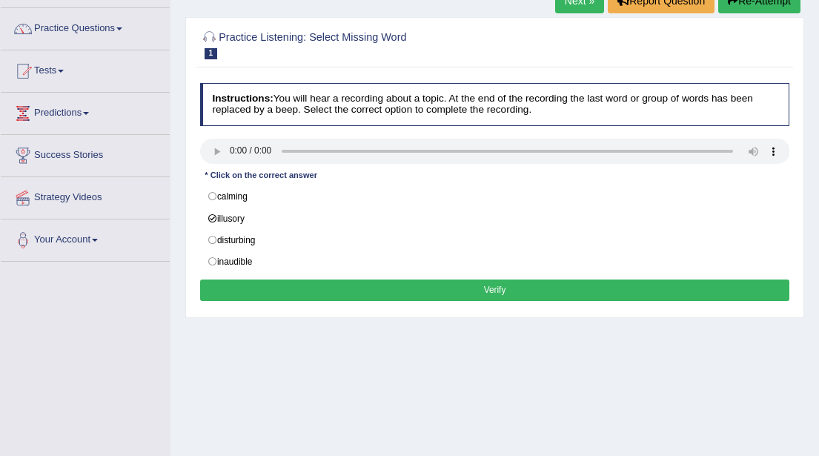
click at [409, 281] on button "Verify" at bounding box center [495, 291] width 590 height 22
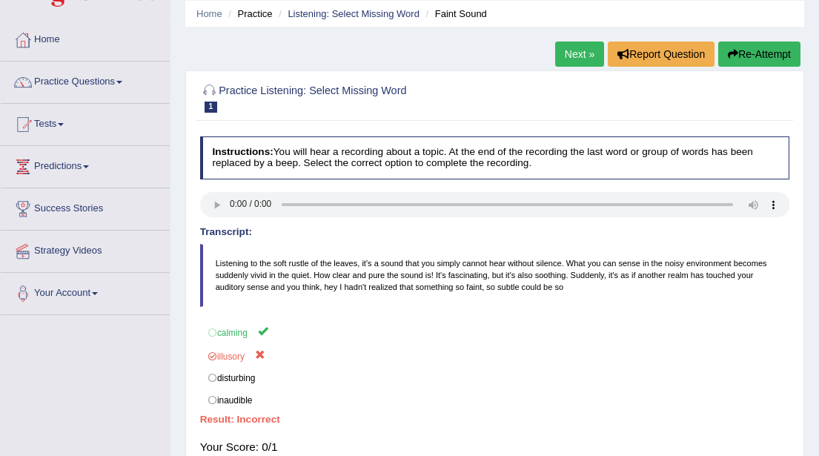
scroll to position [53, 0]
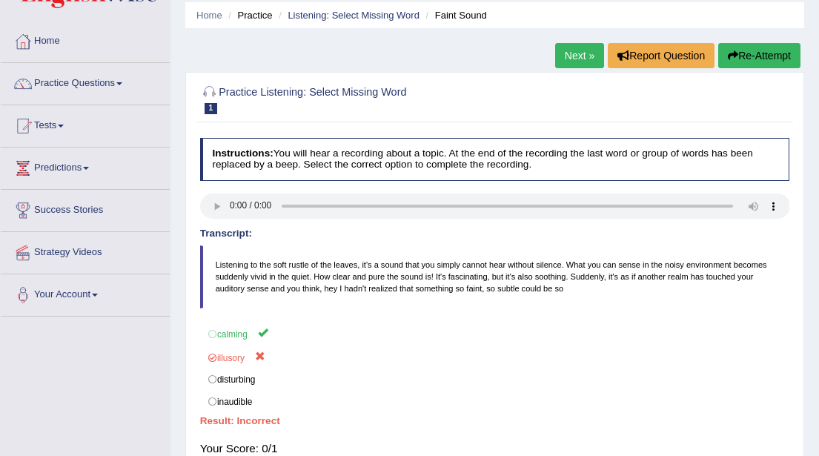
click at [564, 57] on link "Next »" at bounding box center [579, 55] width 49 height 25
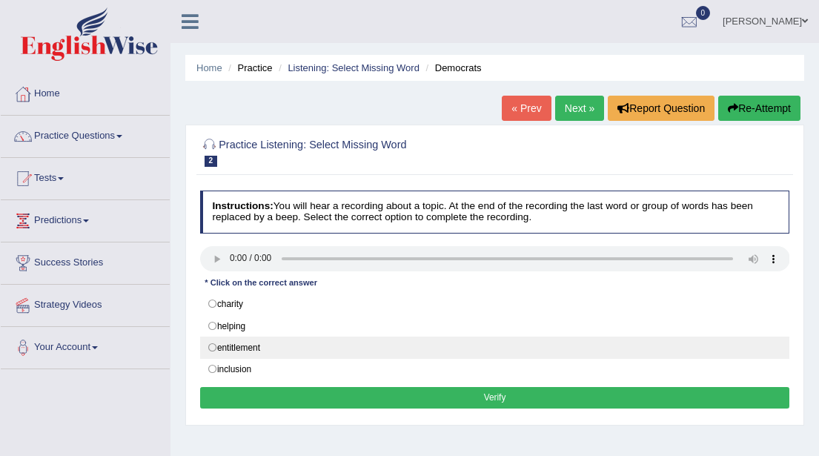
click at [212, 343] on label "entitlement" at bounding box center [495, 348] width 590 height 22
radio input "true"
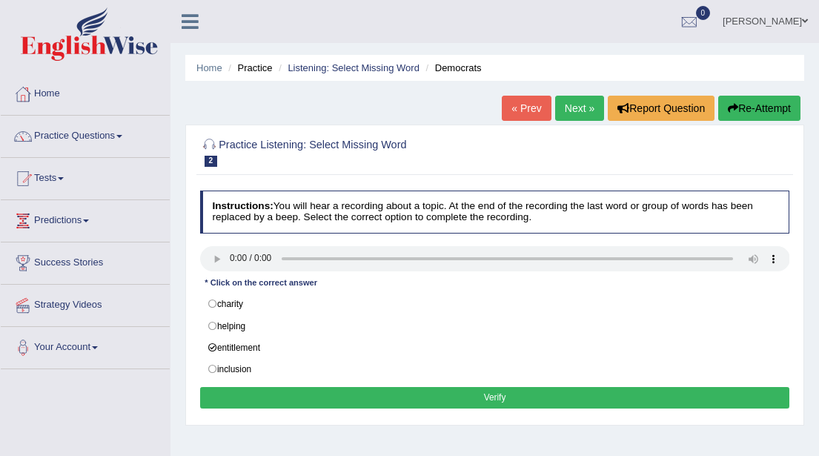
click at [452, 389] on button "Verify" at bounding box center [495, 398] width 590 height 22
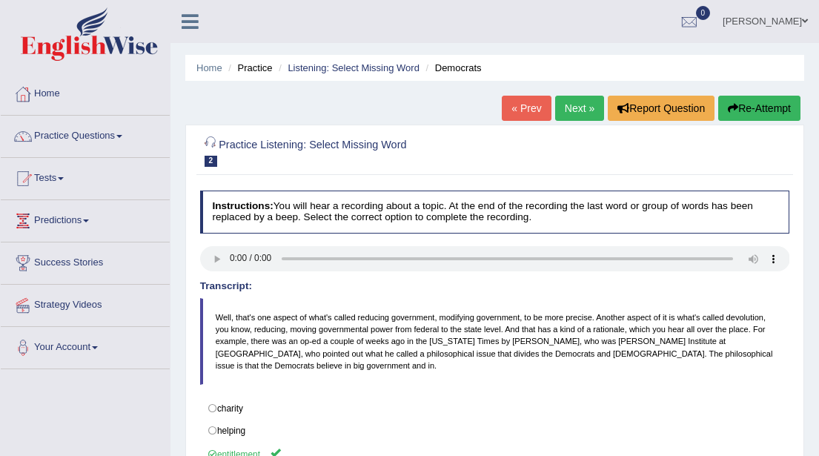
click at [566, 110] on link "Next »" at bounding box center [579, 108] width 49 height 25
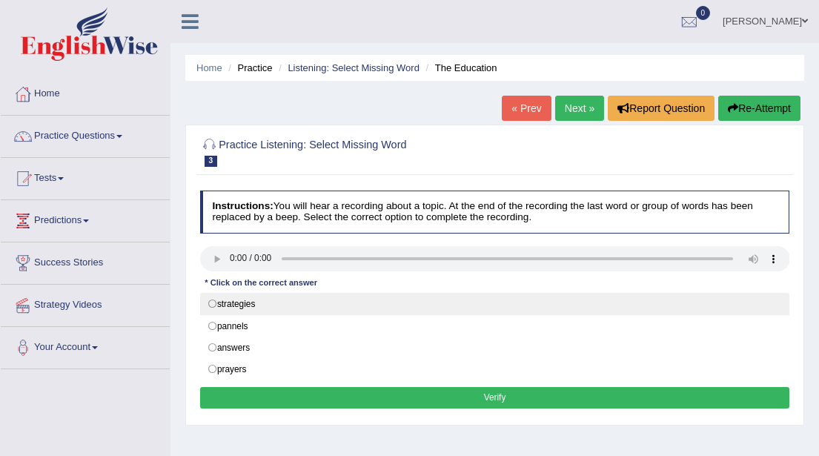
click at [214, 300] on label "strategies" at bounding box center [495, 304] width 590 height 22
radio input "true"
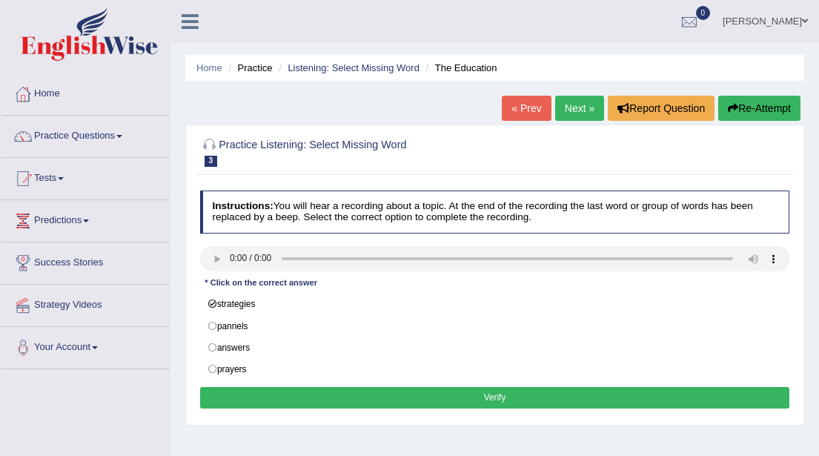
click at [431, 392] on button "Verify" at bounding box center [495, 398] width 590 height 22
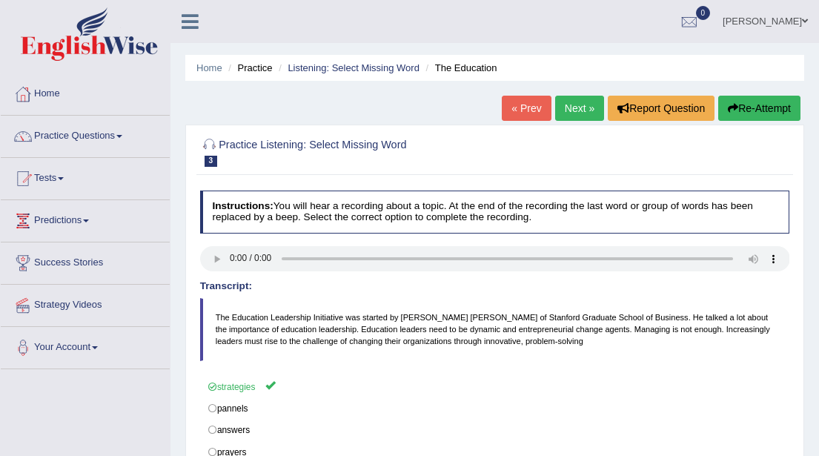
click at [570, 108] on link "Next »" at bounding box center [579, 108] width 49 height 25
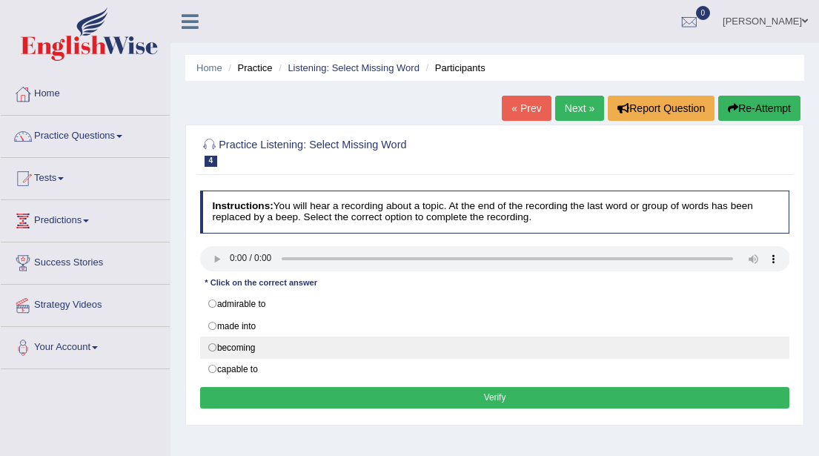
click at [242, 344] on label "becoming" at bounding box center [495, 348] width 590 height 22
radio input "true"
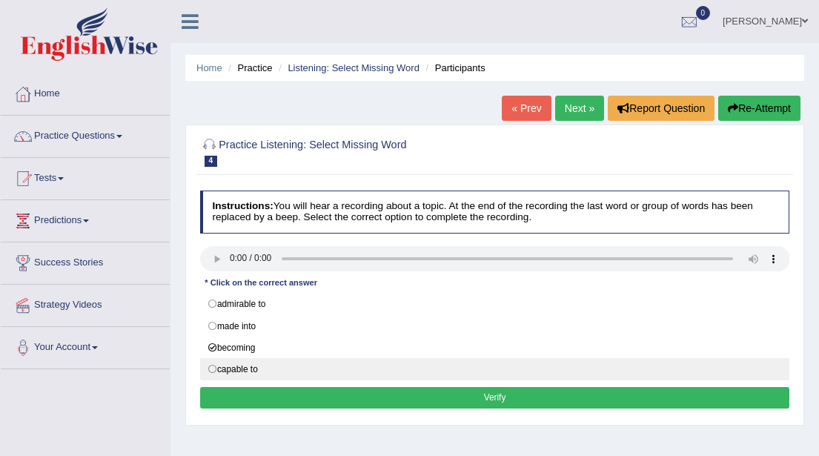
click at [226, 363] on label "capable to" at bounding box center [495, 369] width 590 height 22
radio input "true"
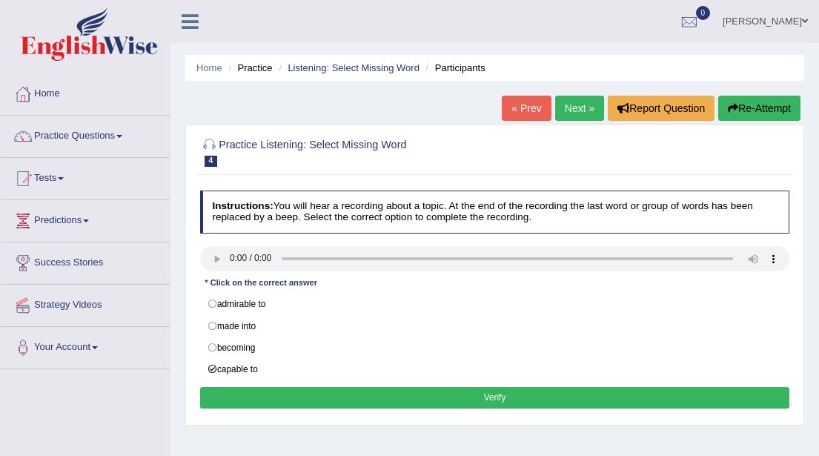
click at [407, 392] on button "Verify" at bounding box center [495, 398] width 590 height 22
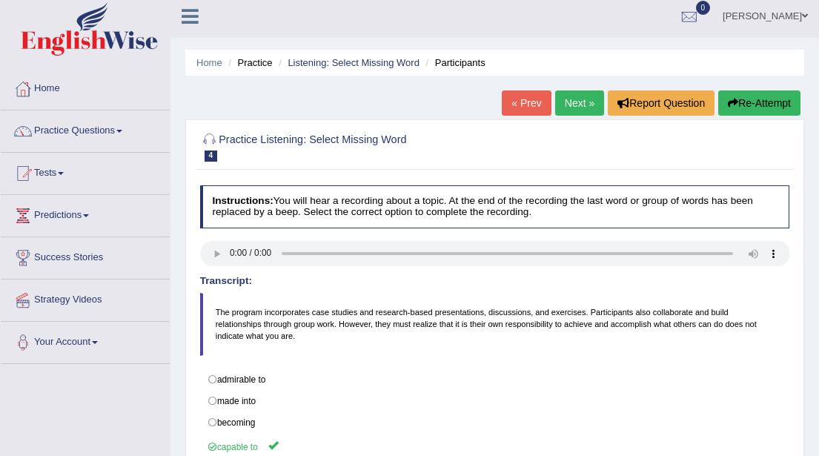
scroll to position [3, 0]
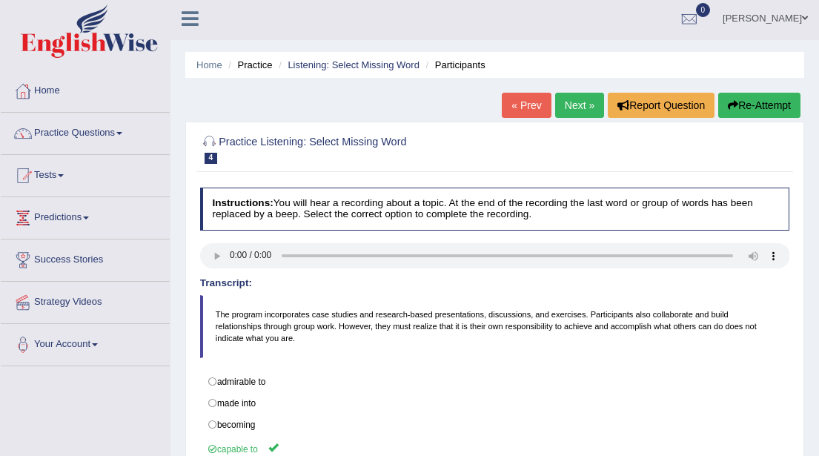
click at [576, 104] on link "Next »" at bounding box center [579, 105] width 49 height 25
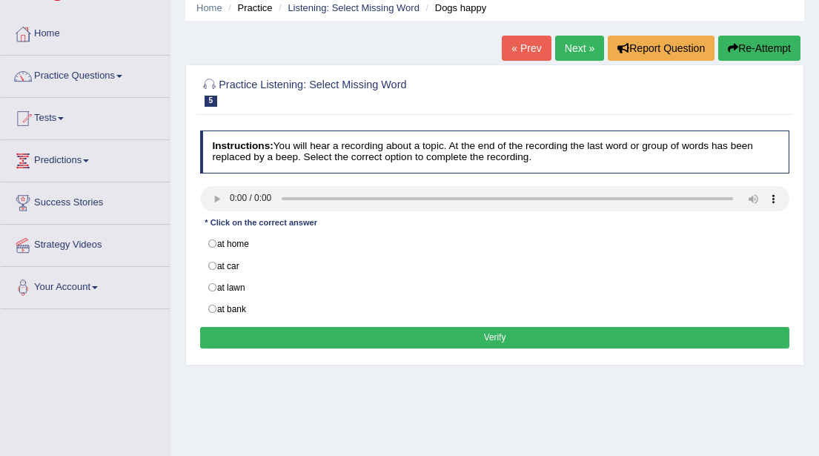
scroll to position [69, 0]
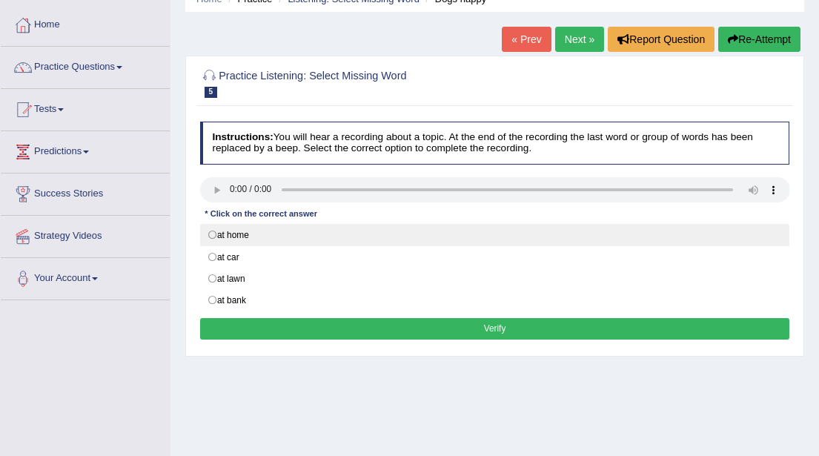
click at [231, 231] on label "at home" at bounding box center [495, 235] width 590 height 22
radio input "true"
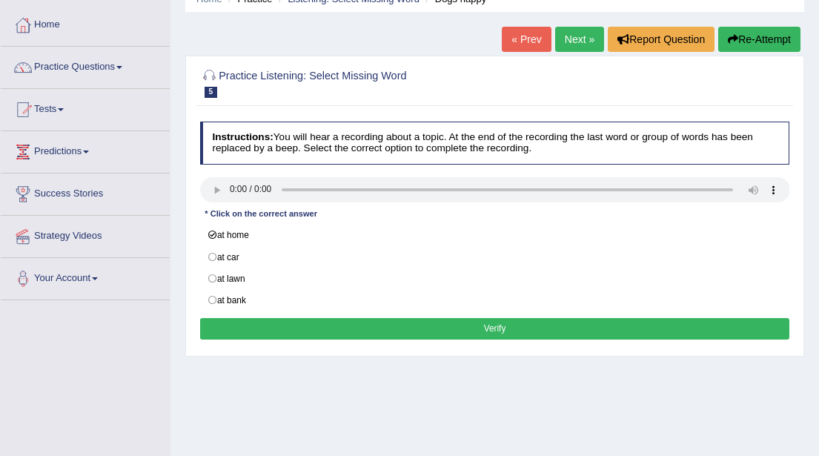
click at [502, 319] on button "Verify" at bounding box center [495, 329] width 590 height 22
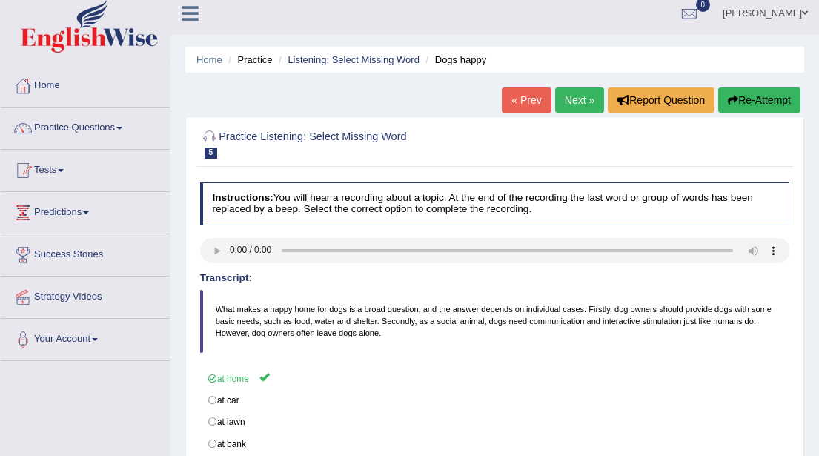
scroll to position [0, 0]
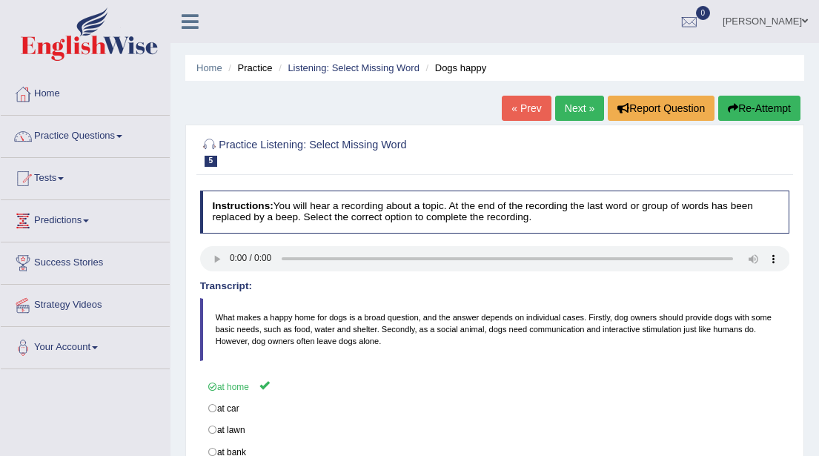
click at [128, 134] on link "Practice Questions" at bounding box center [85, 134] width 169 height 37
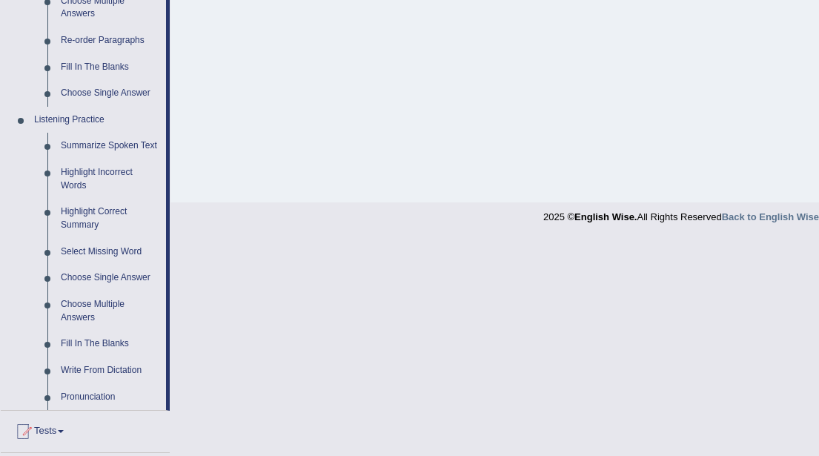
scroll to position [538, 0]
click at [93, 293] on link "Choose Single Answer" at bounding box center [110, 279] width 112 height 27
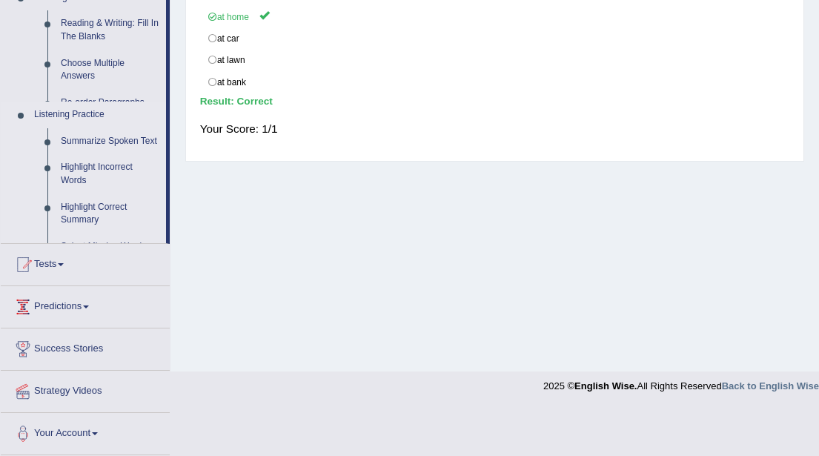
scroll to position [323, 0]
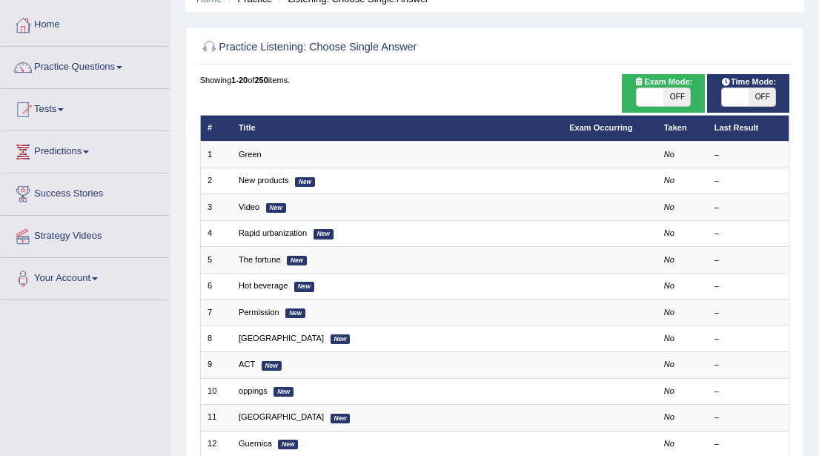
scroll to position [73, 0]
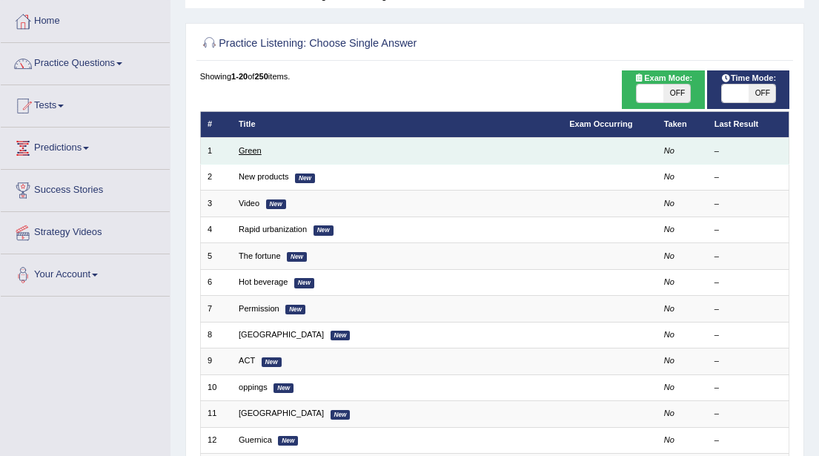
click at [249, 152] on link "Green" at bounding box center [250, 150] width 23 height 9
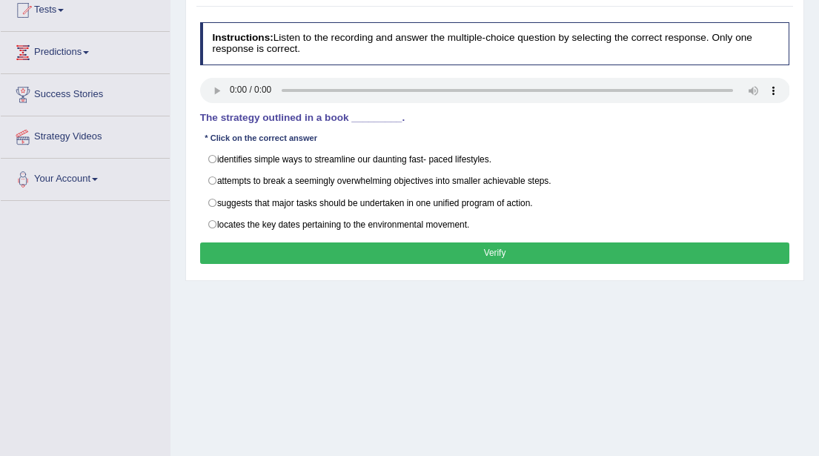
scroll to position [171, 0]
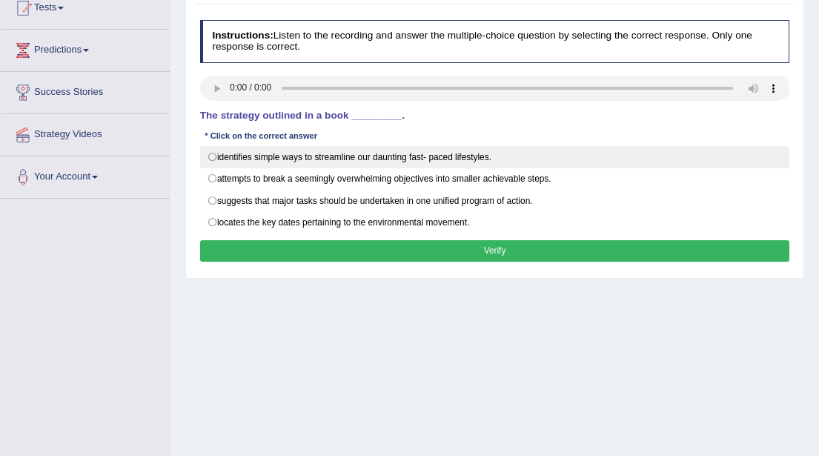
click at [214, 153] on label "identifies simple ways to streamline our daunting fast- paced lifestyles." at bounding box center [495, 157] width 590 height 22
radio input "true"
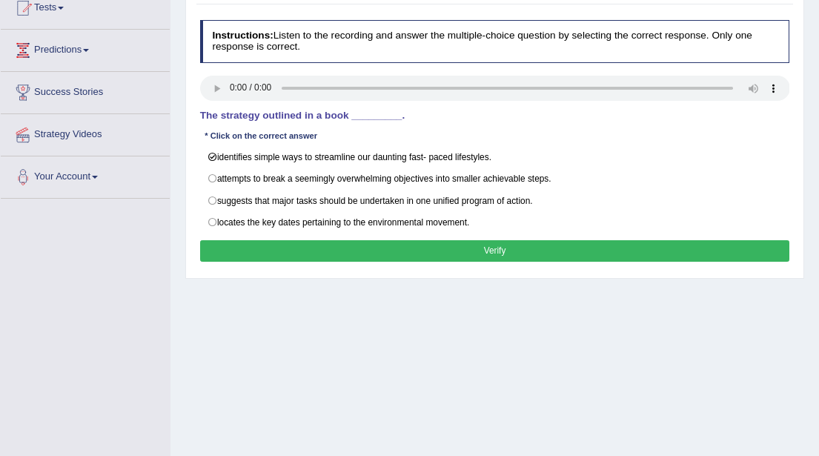
click at [388, 242] on button "Verify" at bounding box center [495, 251] width 590 height 22
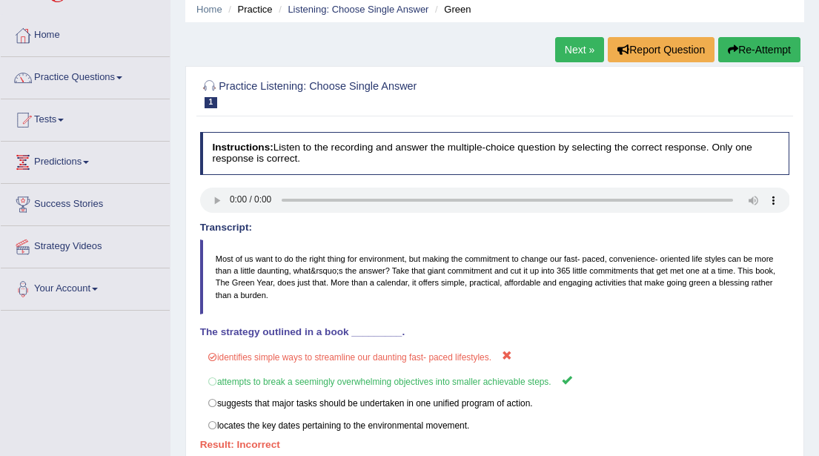
scroll to position [58, 0]
click at [570, 47] on link "Next »" at bounding box center [579, 50] width 49 height 25
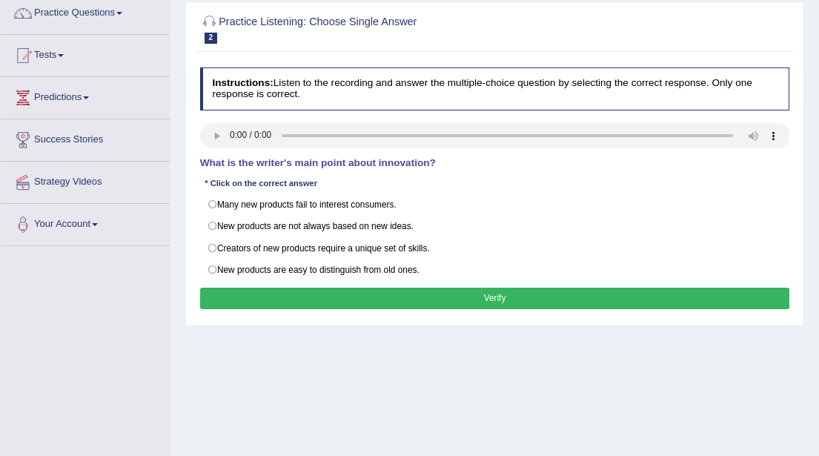
scroll to position [125, 0]
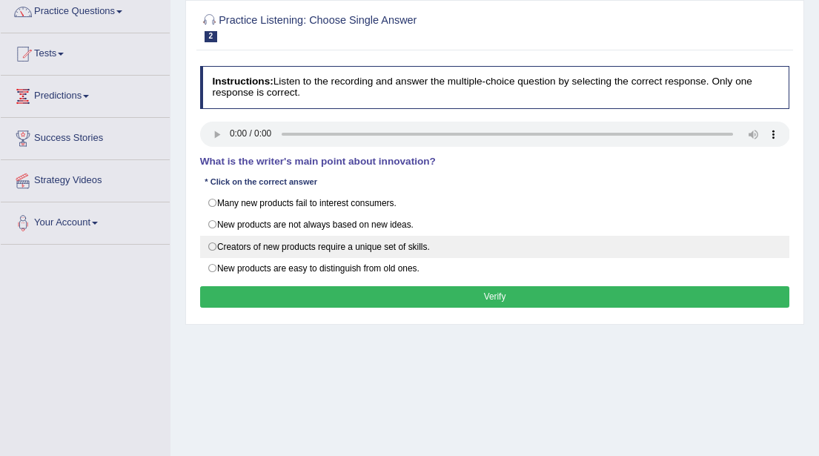
click at [216, 237] on label "Creators of new products require a unique set of skills." at bounding box center [495, 247] width 590 height 22
radio input "true"
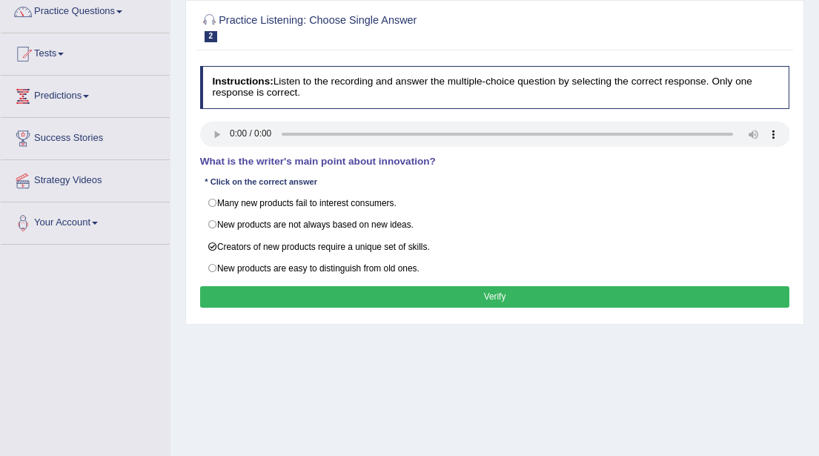
click at [483, 288] on button "Verify" at bounding box center [495, 297] width 590 height 22
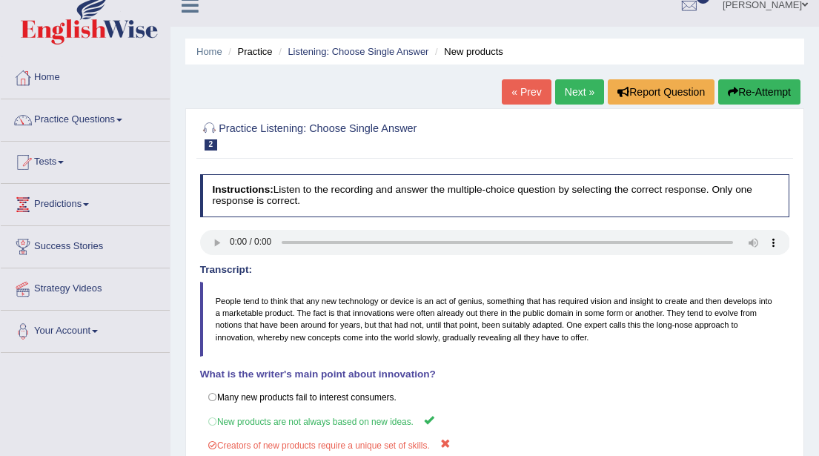
scroll to position [0, 0]
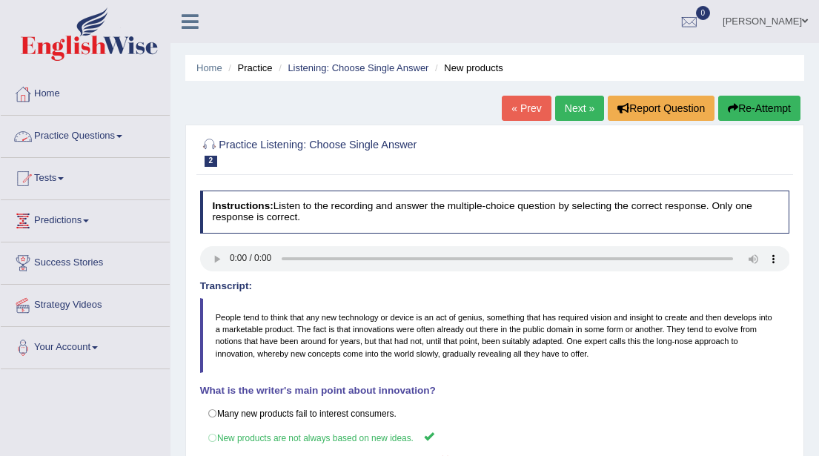
click at [122, 136] on span at bounding box center [119, 136] width 6 height 3
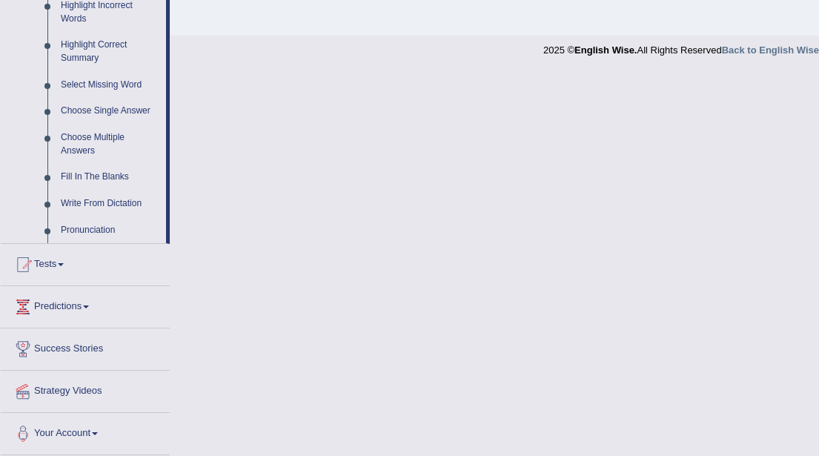
scroll to position [709, 0]
click at [85, 150] on link "Choose Multiple Answers" at bounding box center [110, 144] width 112 height 39
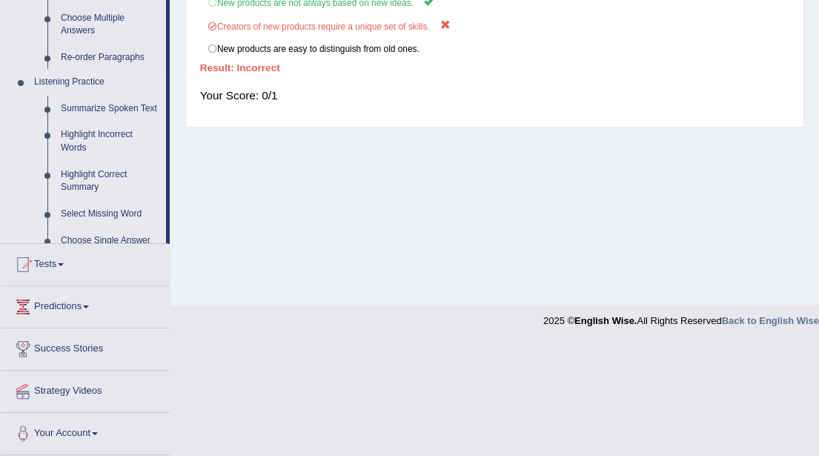
scroll to position [323, 0]
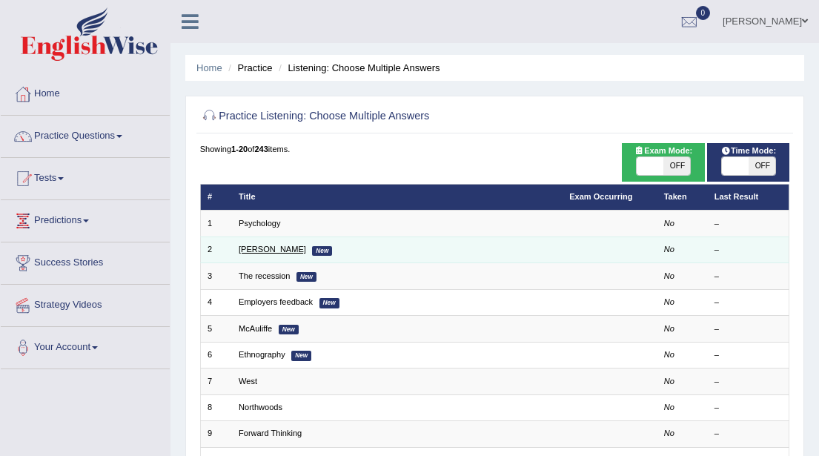
click at [244, 248] on link "[PERSON_NAME]" at bounding box center [272, 249] width 67 height 9
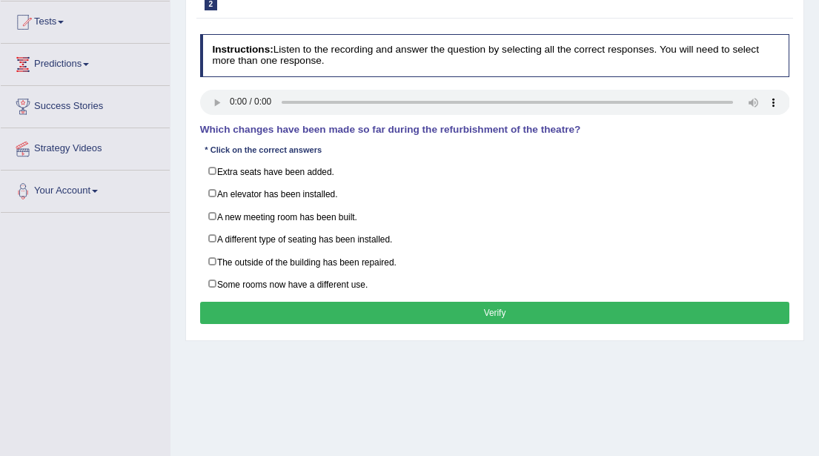
scroll to position [153, 0]
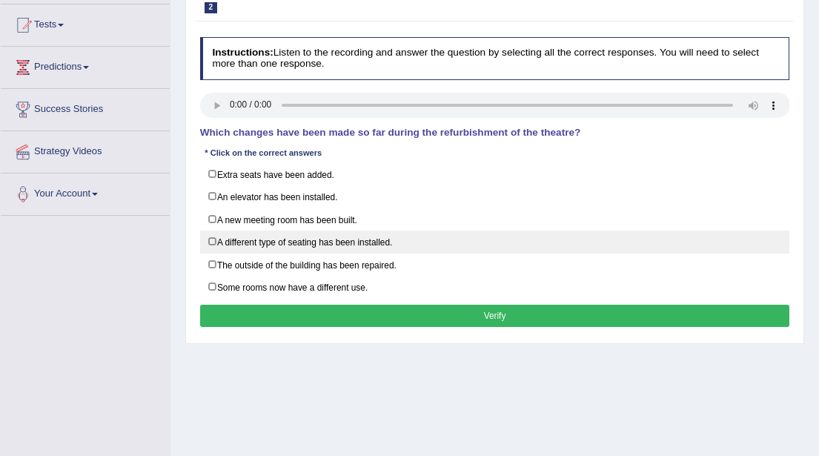
click at [214, 236] on label "A different type of seating has been installed." at bounding box center [495, 242] width 590 height 23
checkbox input "true"
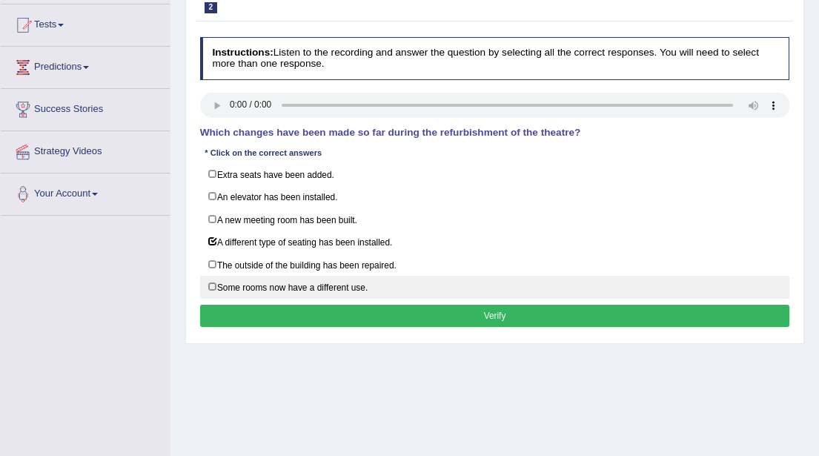
click at [211, 278] on label "Some rooms now have a different use." at bounding box center [495, 287] width 590 height 23
checkbox input "true"
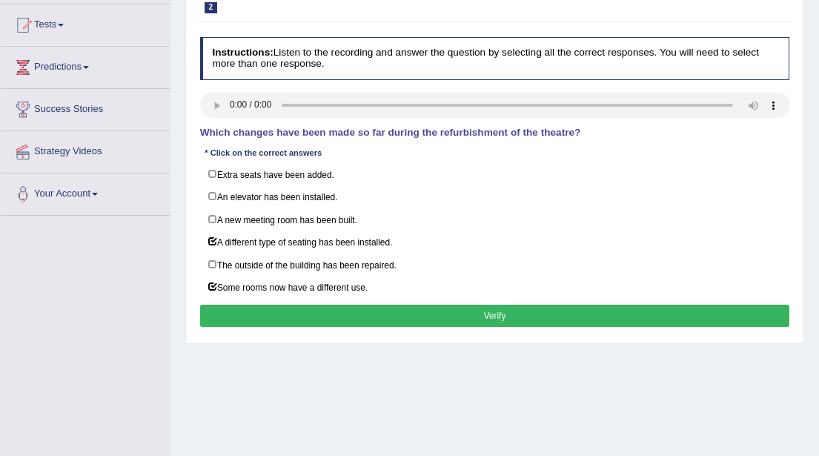
click at [410, 310] on button "Verify" at bounding box center [495, 316] width 590 height 22
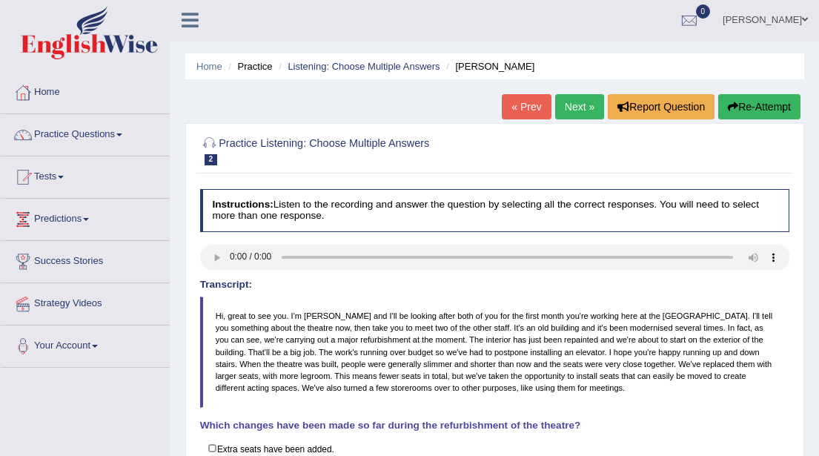
scroll to position [0, 0]
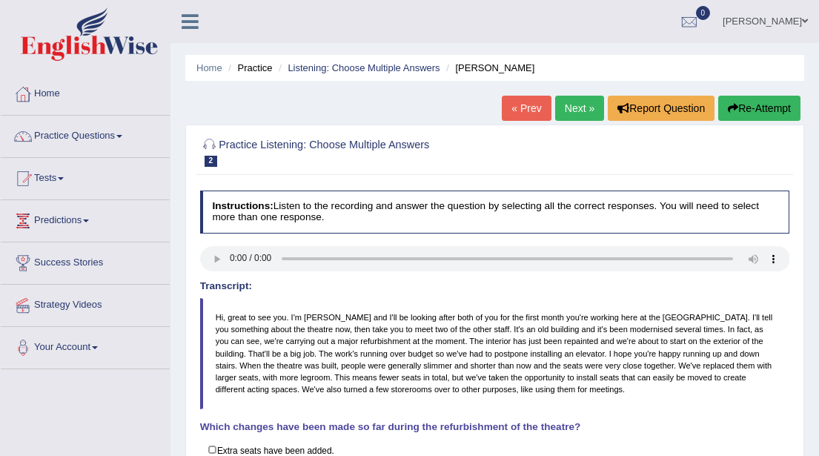
click at [522, 108] on link "« Prev" at bounding box center [526, 108] width 49 height 25
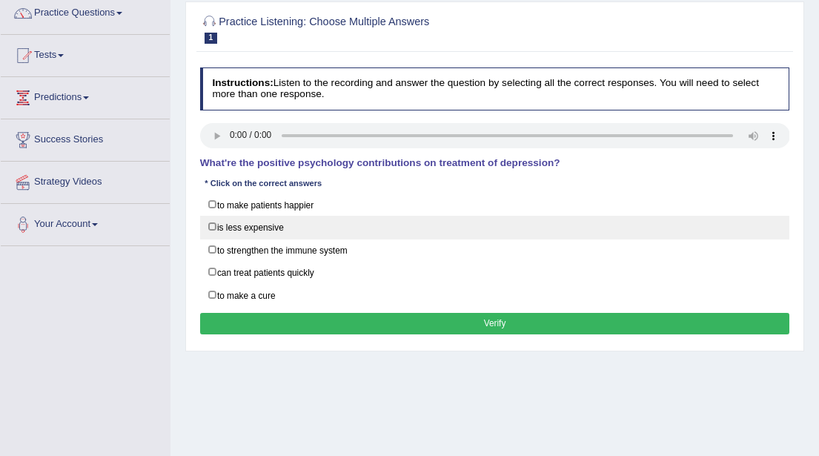
scroll to position [128, 0]
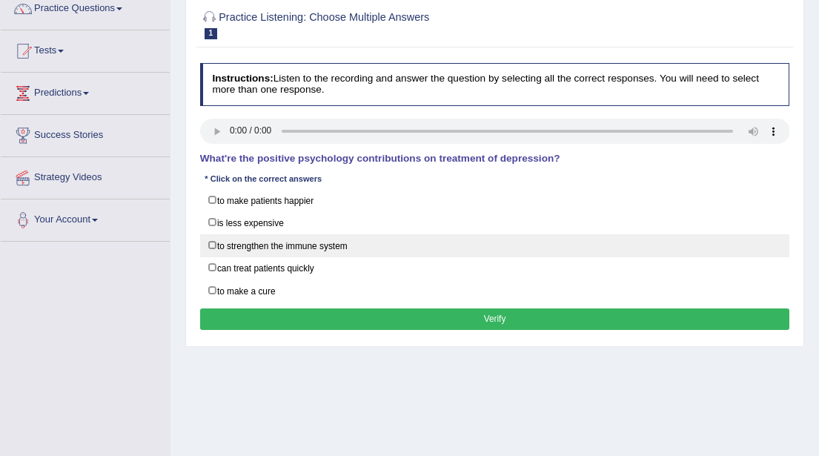
click at [211, 239] on label "to strengthen the immune system" at bounding box center [495, 245] width 590 height 23
checkbox input "true"
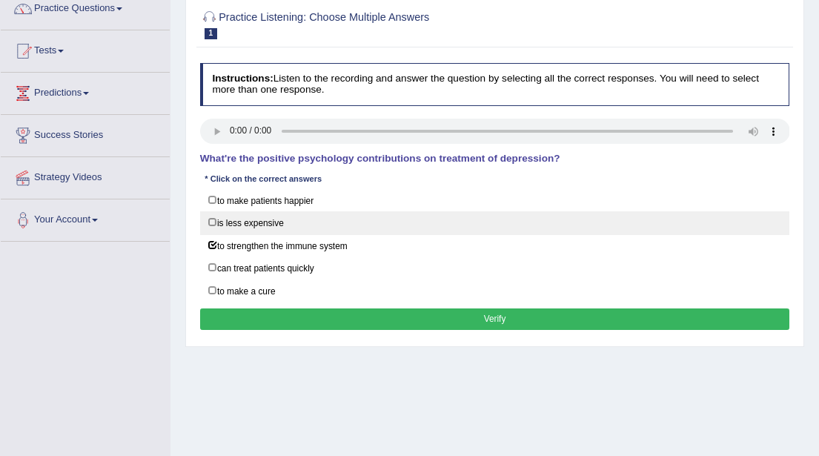
click at [214, 219] on label "is less expensive" at bounding box center [495, 222] width 590 height 23
checkbox input "true"
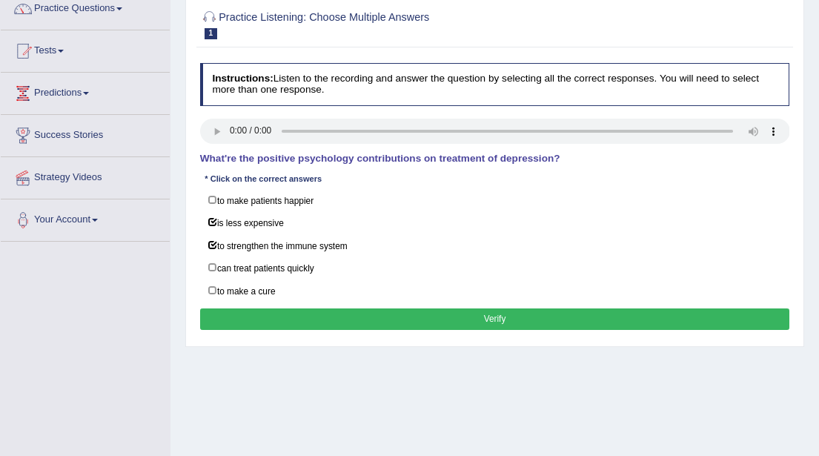
click at [475, 312] on button "Verify" at bounding box center [495, 319] width 590 height 22
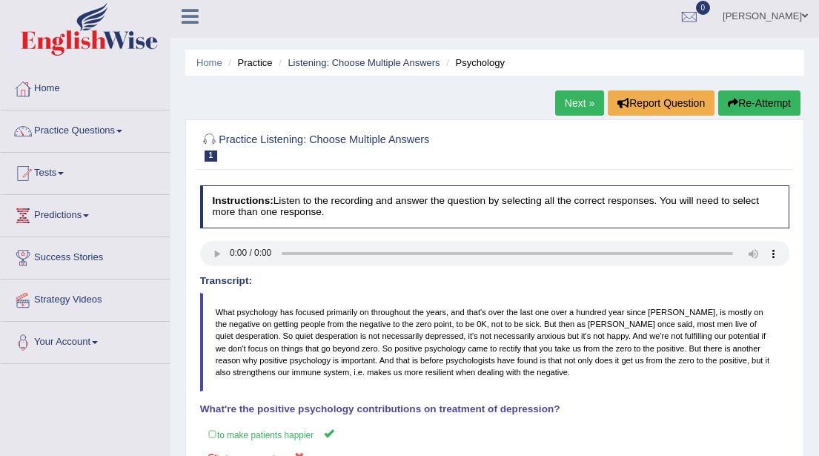
scroll to position [4, 0]
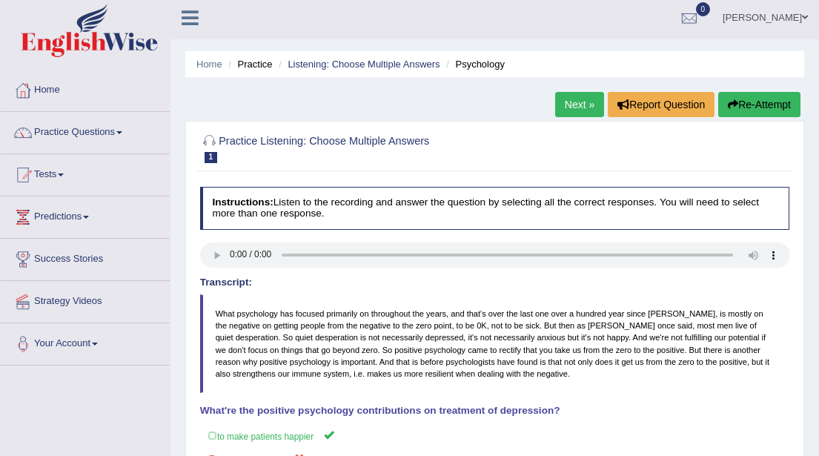
click at [566, 103] on link "Next »" at bounding box center [579, 104] width 49 height 25
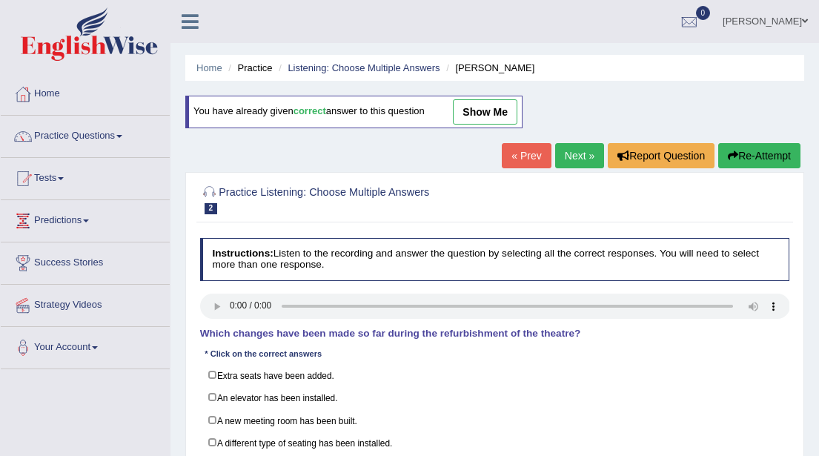
click at [564, 159] on link "Next »" at bounding box center [579, 155] width 49 height 25
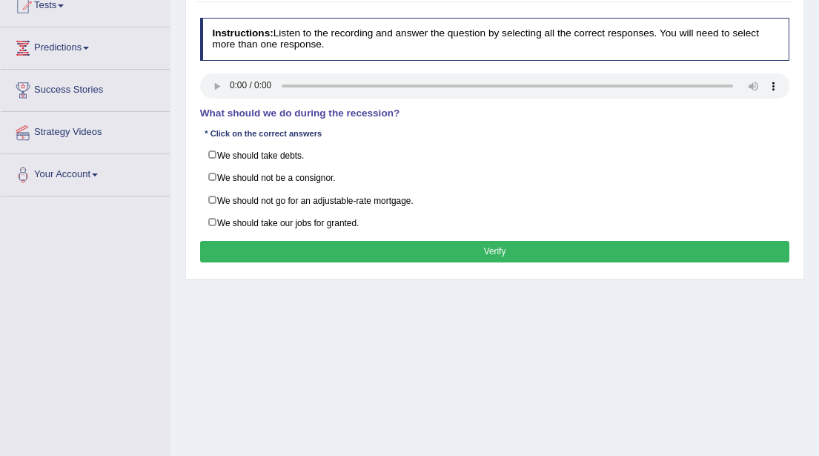
scroll to position [186, 0]
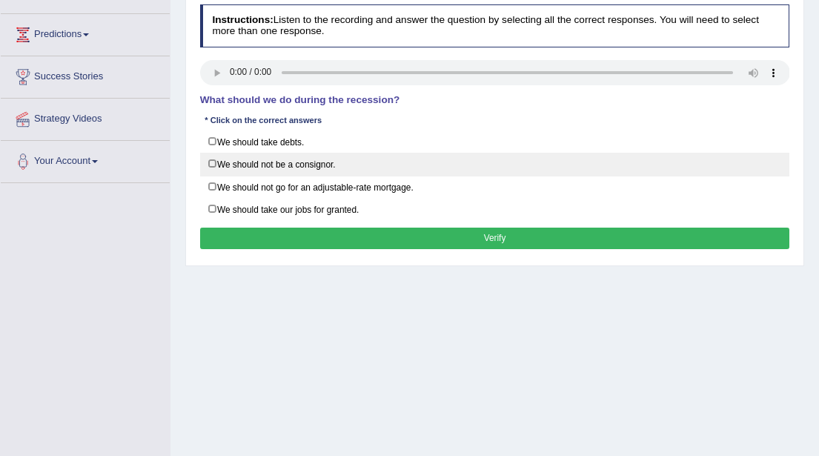
click at [211, 161] on label "We should not be a consignor." at bounding box center [495, 164] width 590 height 23
checkbox input "true"
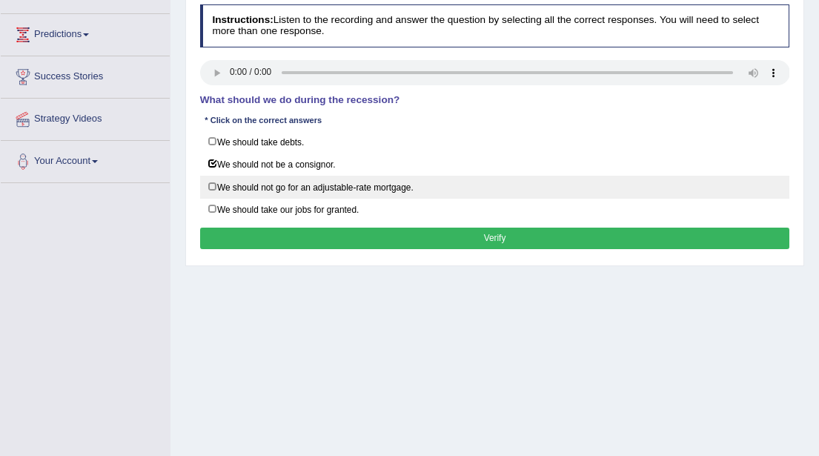
click at [212, 183] on label "We should not go for an adjustable-rate mortgage." at bounding box center [495, 187] width 590 height 23
checkbox input "true"
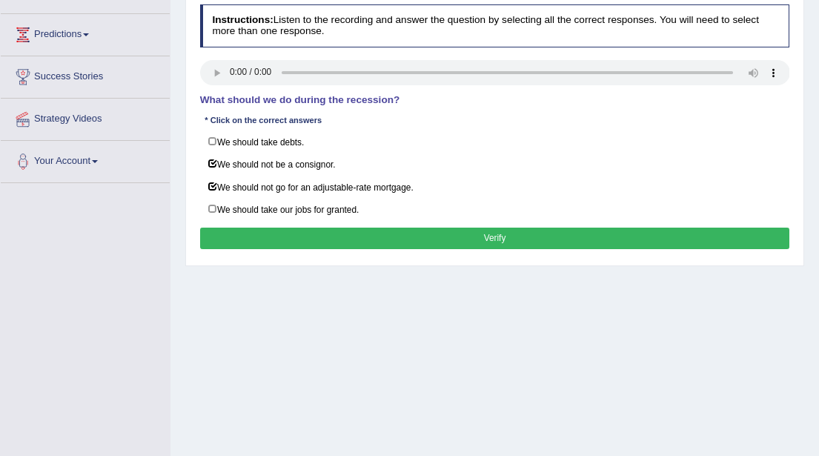
click at [463, 233] on button "Verify" at bounding box center [495, 239] width 590 height 22
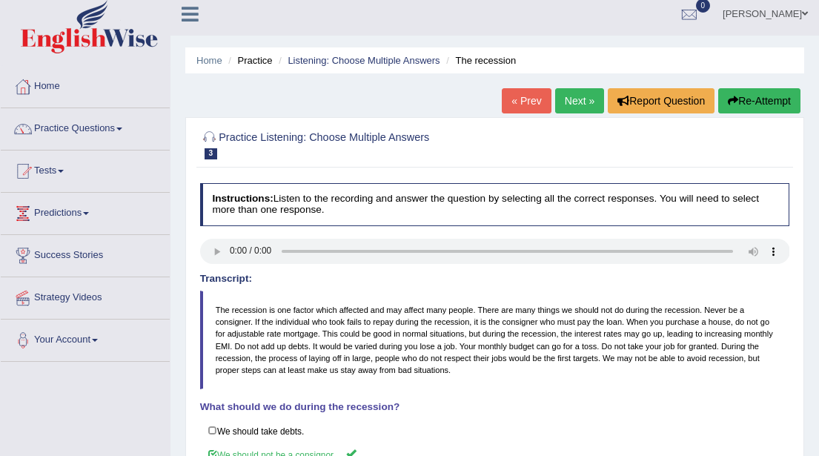
scroll to position [0, 0]
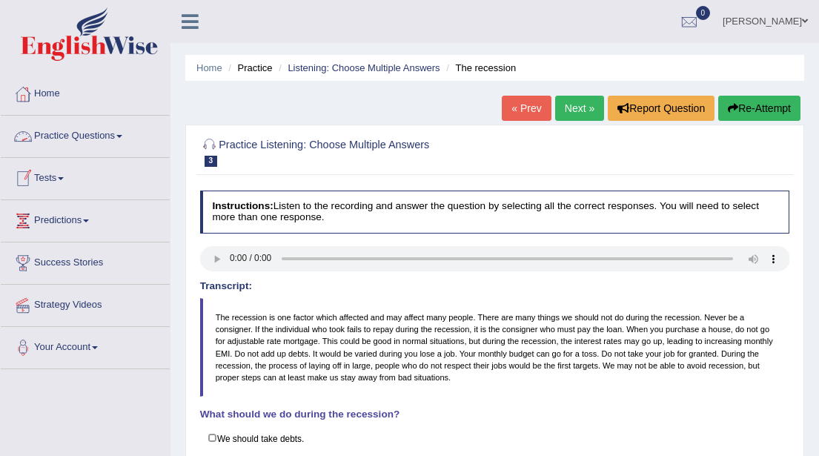
click at [122, 136] on span at bounding box center [119, 136] width 6 height 3
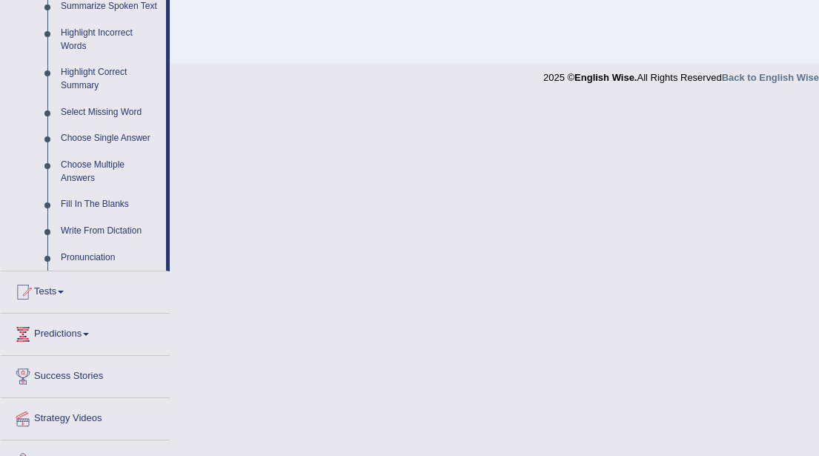
scroll to position [719, 0]
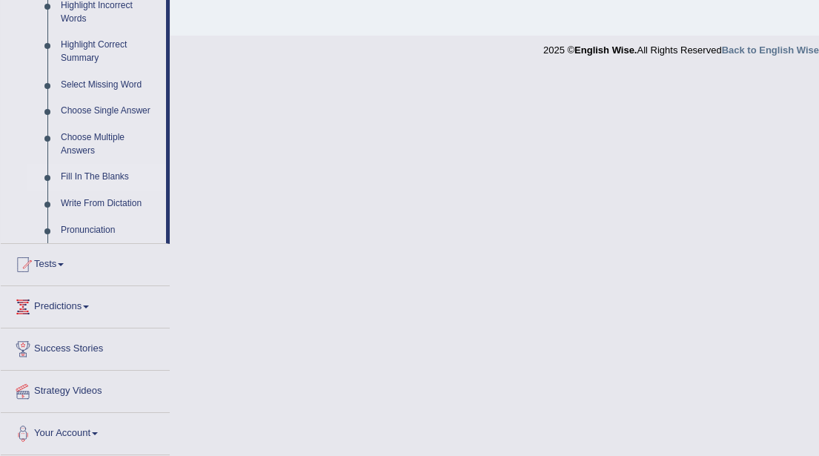
click at [111, 177] on link "Fill In The Blanks" at bounding box center [110, 177] width 112 height 27
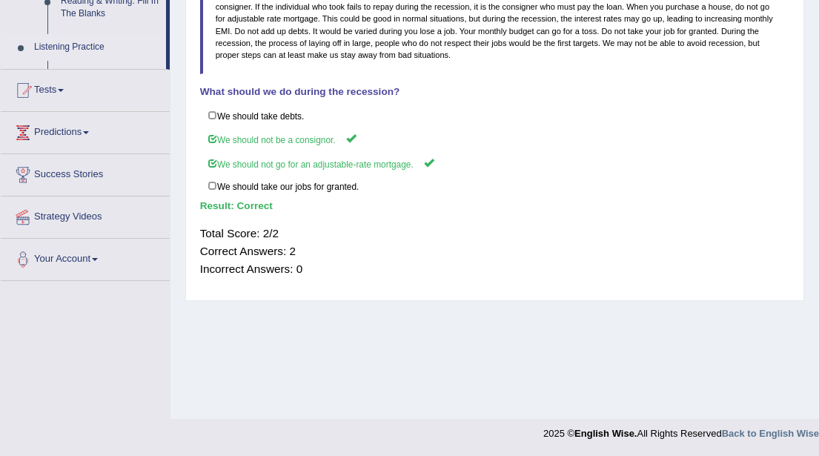
scroll to position [211, 0]
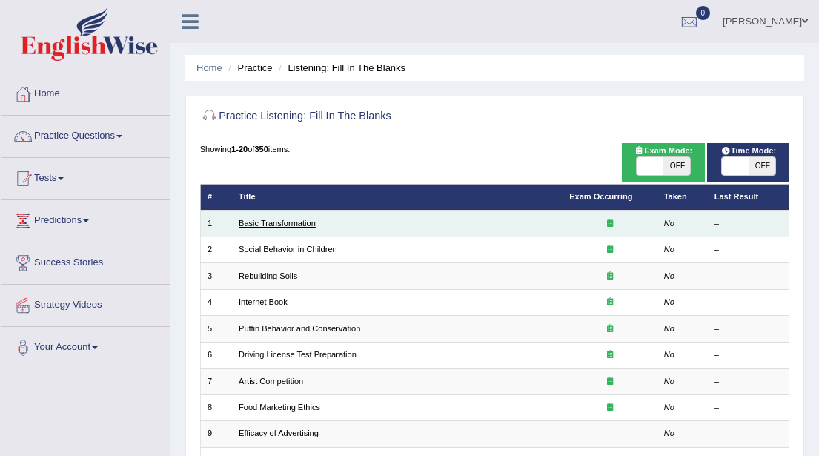
click at [254, 224] on link "Basic Transformation" at bounding box center [277, 223] width 77 height 9
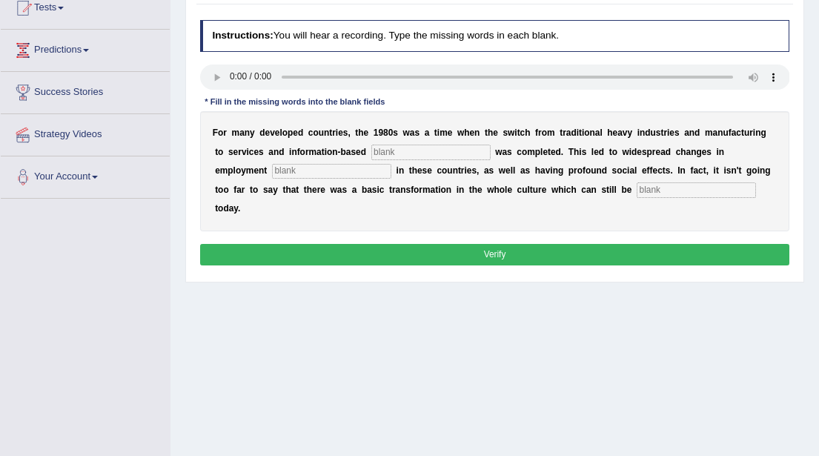
click at [404, 153] on input "text" at bounding box center [430, 152] width 119 height 15
type input "enter"
click at [272, 170] on input "text" at bounding box center [331, 171] width 119 height 15
type input "patt"
click at [637, 191] on input "text" at bounding box center [696, 189] width 119 height 15
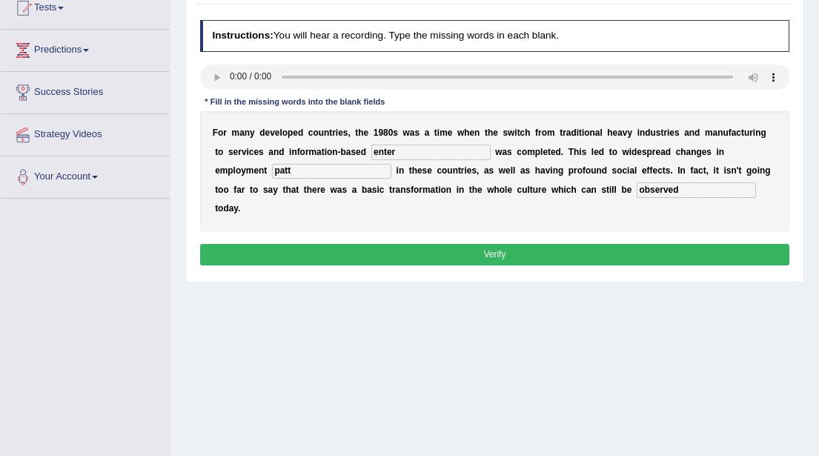
type input "observed"
click at [272, 168] on input "patt" at bounding box center [331, 171] width 119 height 15
type input "pattern"
click at [400, 151] on input "enter" at bounding box center [430, 152] width 119 height 15
type input "enterpreneur"
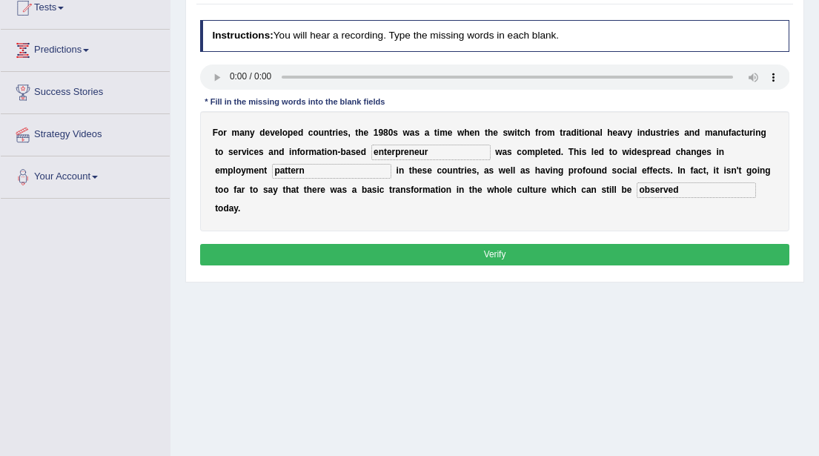
click at [498, 244] on button "Verify" at bounding box center [495, 255] width 590 height 22
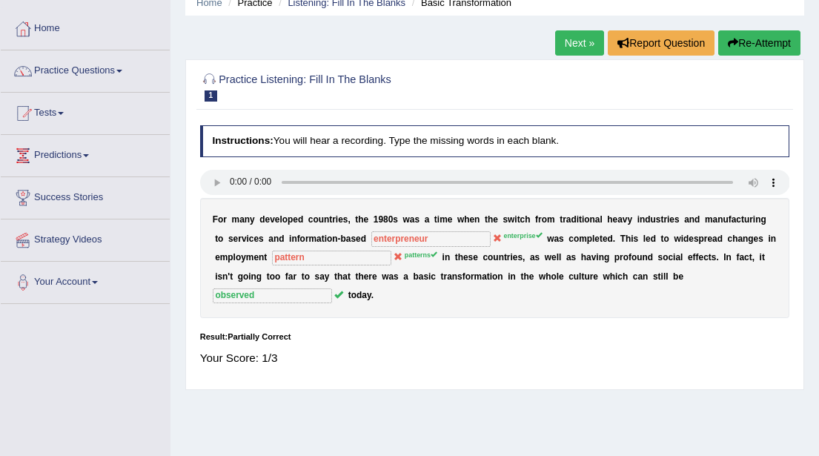
scroll to position [62, 0]
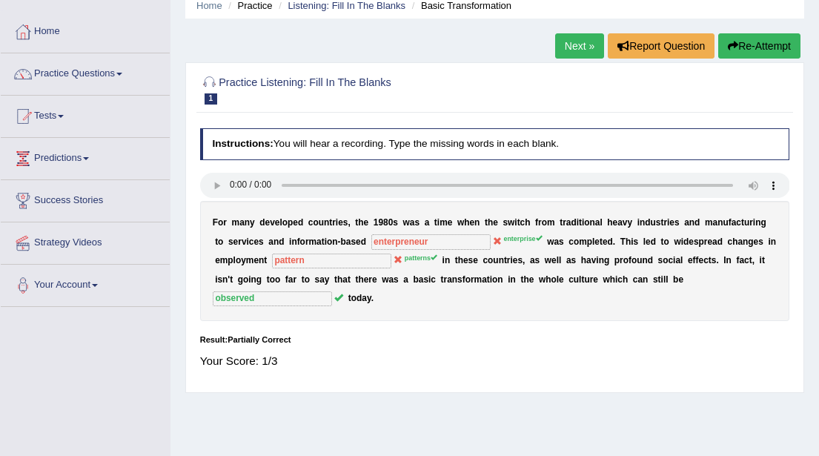
click at [566, 47] on link "Next »" at bounding box center [579, 45] width 49 height 25
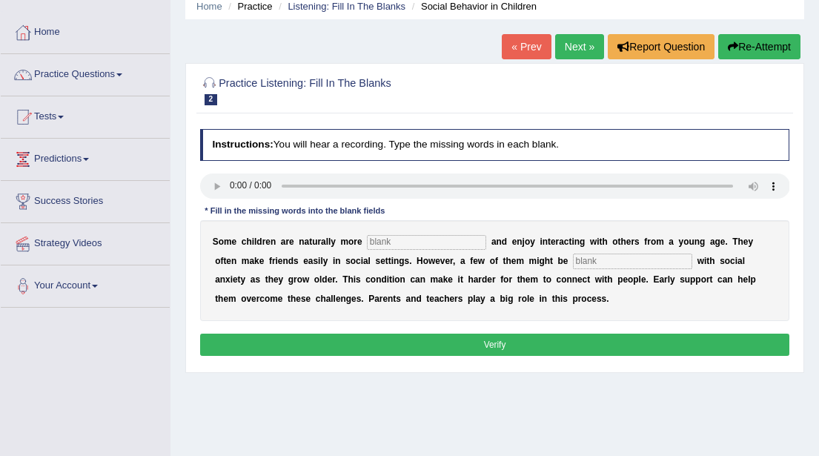
scroll to position [65, 0]
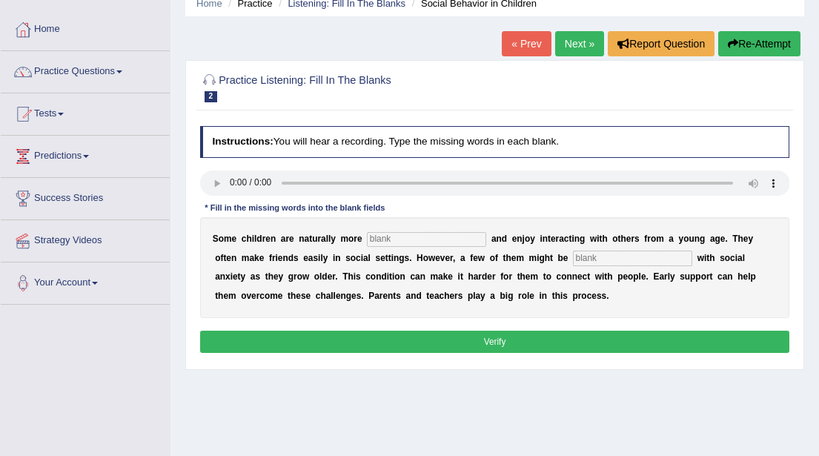
click at [391, 239] on input "text" at bounding box center [426, 239] width 119 height 15
type input "socioable"
click at [593, 260] on input "text" at bounding box center [632, 258] width 119 height 15
type input "diagnosed"
click at [490, 340] on button "Verify" at bounding box center [495, 342] width 590 height 22
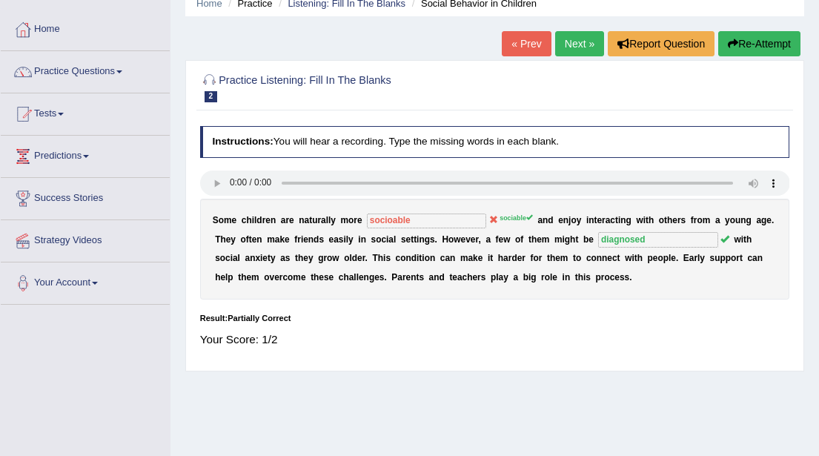
click at [569, 47] on link "Next »" at bounding box center [579, 43] width 49 height 25
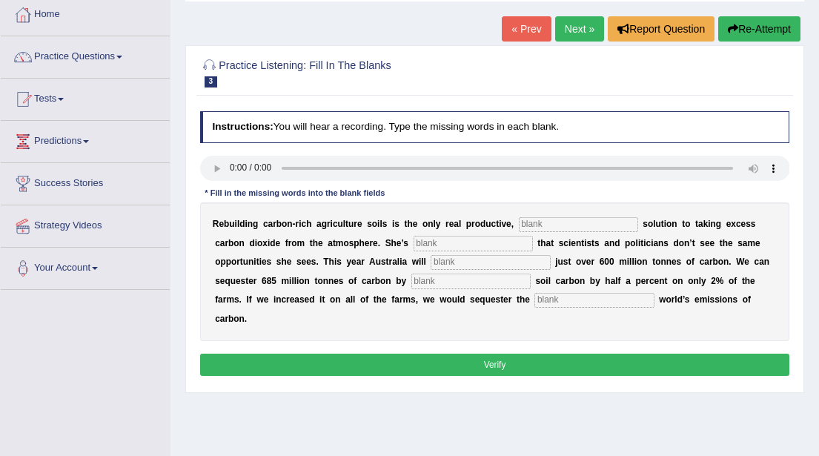
scroll to position [82, 0]
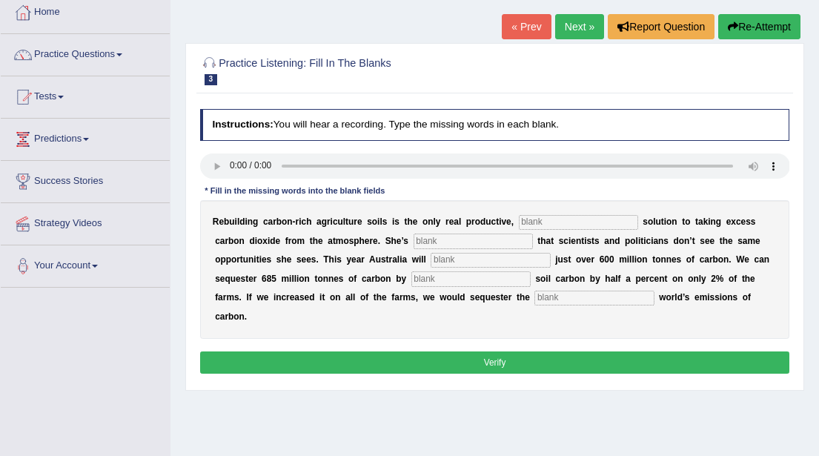
click at [539, 225] on input "text" at bounding box center [578, 222] width 119 height 15
click at [541, 222] on input "text" at bounding box center [578, 222] width 119 height 15
type input "perman"
click at [414, 242] on input "text" at bounding box center [473, 241] width 119 height 15
type input "frust"
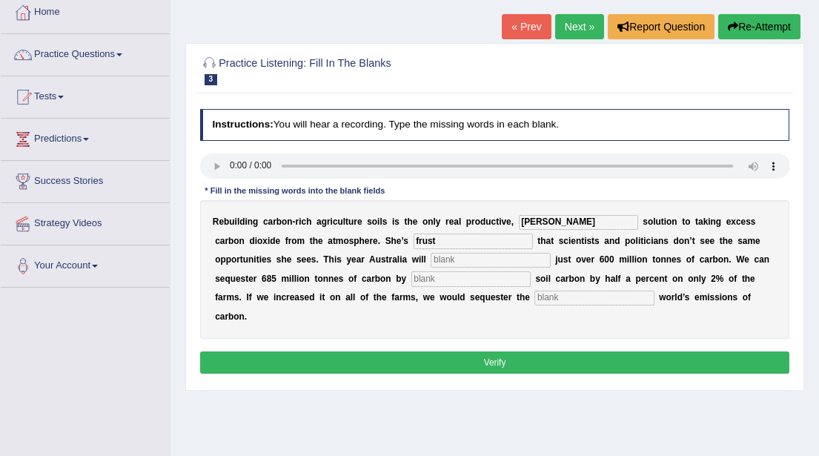
click at [431, 261] on input "text" at bounding box center [490, 260] width 119 height 15
type input "admit"
click at [412, 277] on input "text" at bounding box center [471, 278] width 119 height 15
type input "increasing"
click at [535, 301] on input "text" at bounding box center [594, 298] width 119 height 15
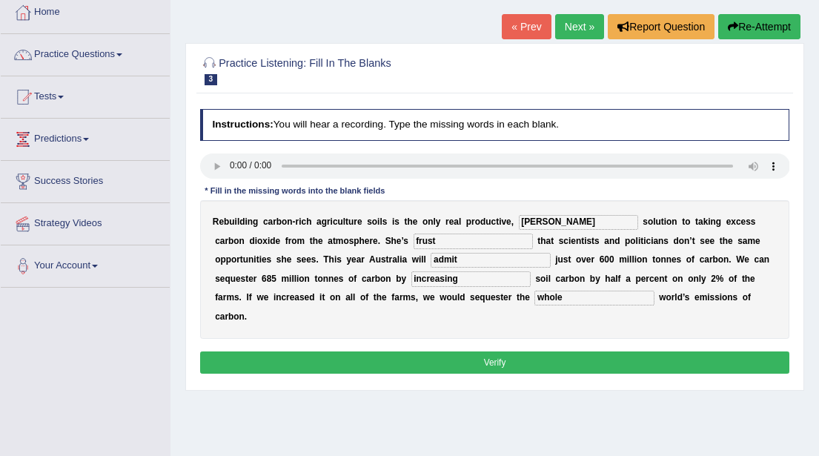
type input "whole"
click at [552, 222] on input "perman" at bounding box center [578, 222] width 119 height 15
type input "permanent"
click at [414, 239] on input "frust" at bounding box center [473, 241] width 119 height 15
type input "frustrated"
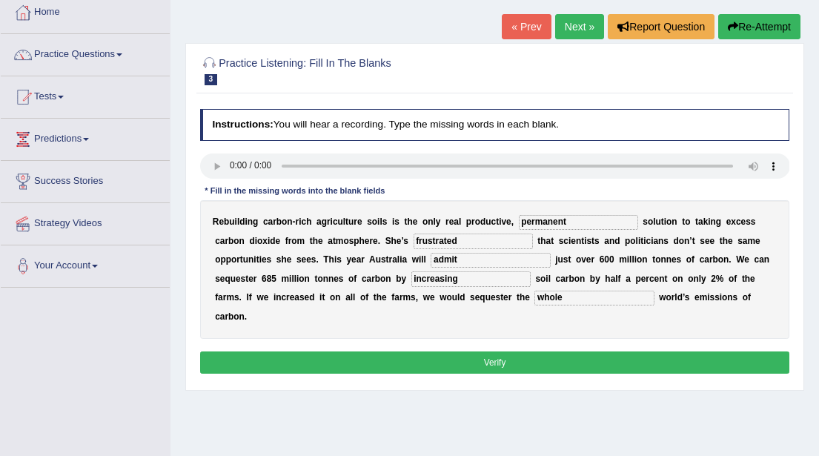
click at [431, 261] on input "admit" at bounding box center [490, 260] width 119 height 15
click at [450, 351] on button "Verify" at bounding box center [495, 362] width 590 height 22
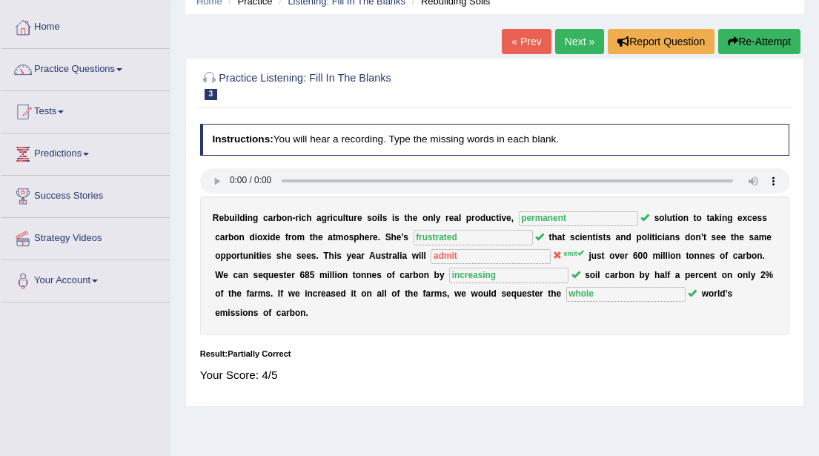
scroll to position [66, 0]
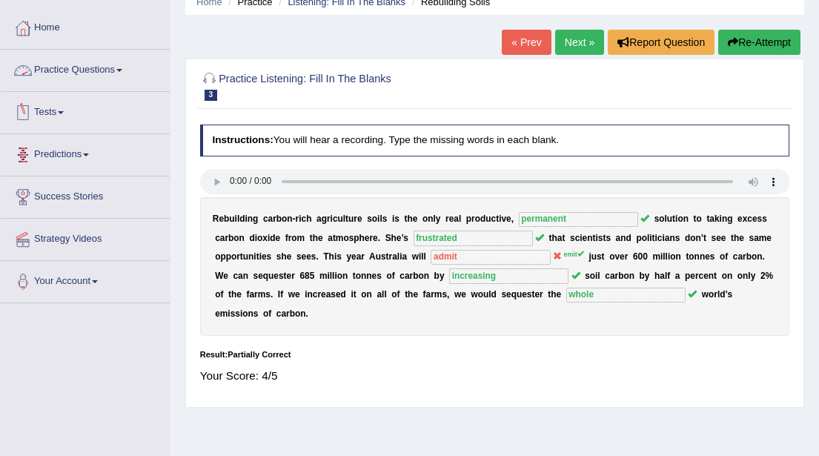
click at [122, 70] on span at bounding box center [119, 70] width 6 height 3
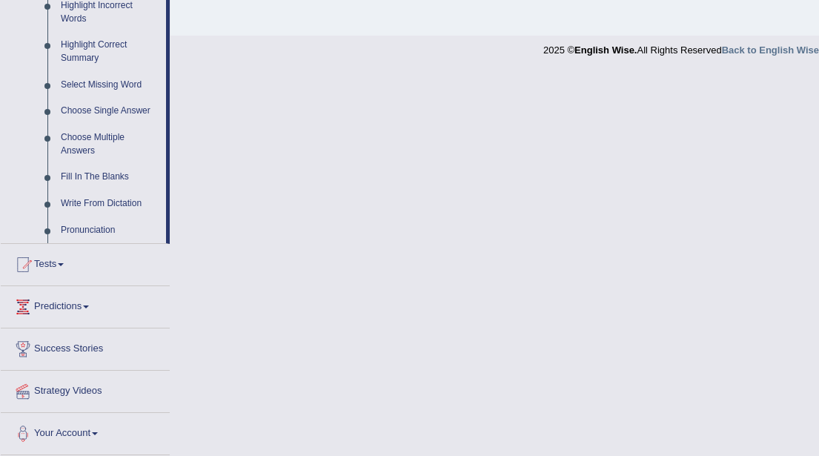
scroll to position [719, 0]
click at [96, 206] on link "Write From Dictation" at bounding box center [110, 204] width 112 height 27
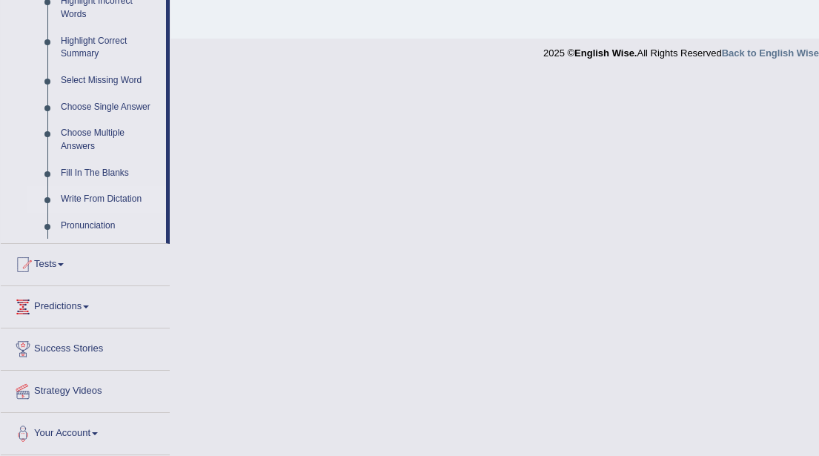
scroll to position [326, 0]
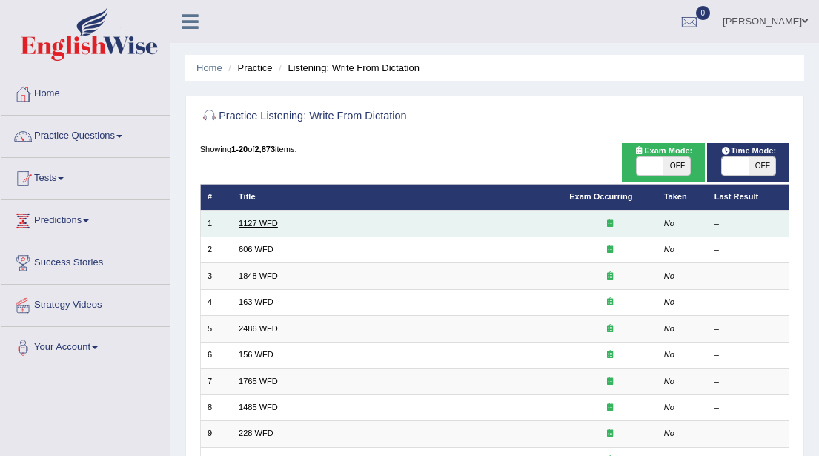
click at [260, 220] on link "1127 WFD" at bounding box center [258, 223] width 39 height 9
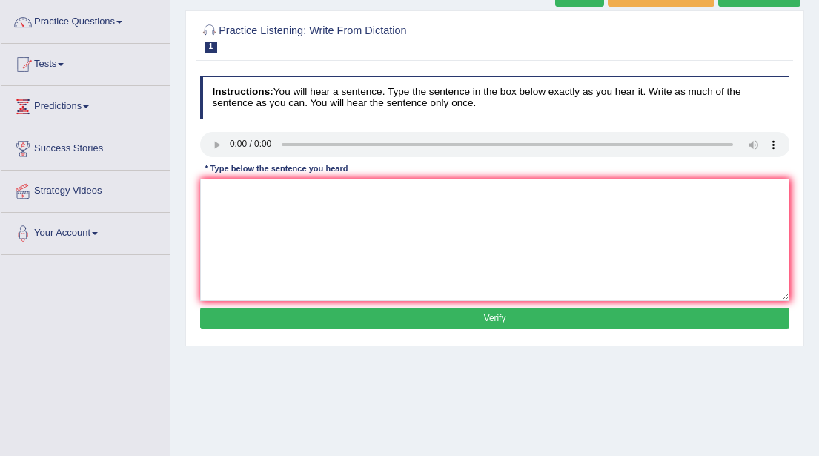
scroll to position [110, 0]
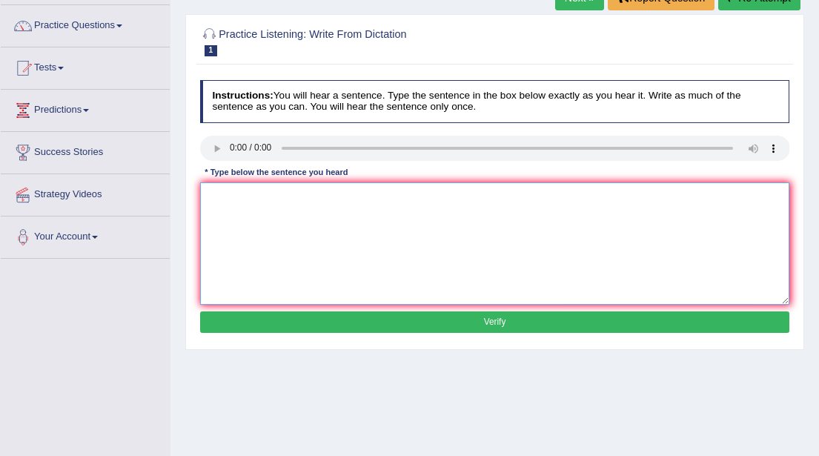
click at [237, 218] on textarea at bounding box center [495, 243] width 590 height 122
click at [362, 194] on textarea "A university degree is a requirement to" at bounding box center [495, 243] width 590 height 122
type textarea "A university degree is a requirement to enter many professions."
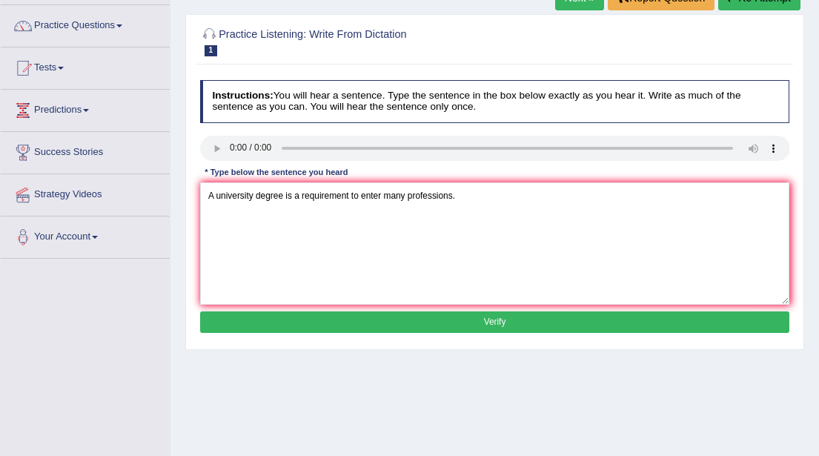
click at [482, 320] on button "Verify" at bounding box center [495, 322] width 590 height 22
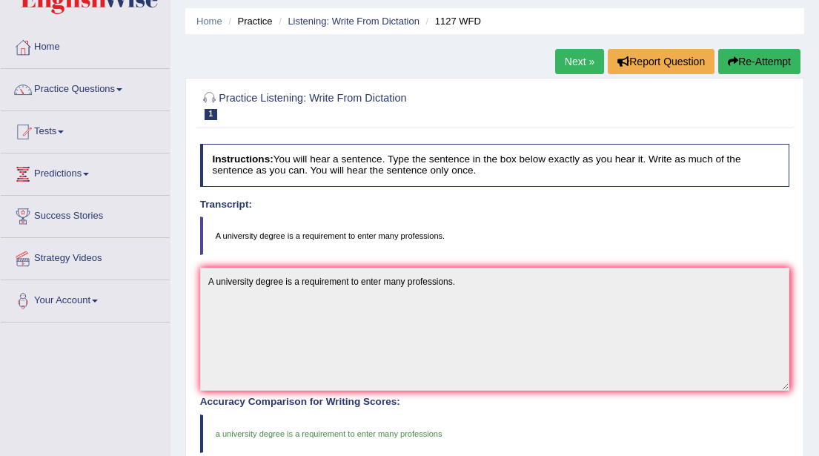
scroll to position [44, 0]
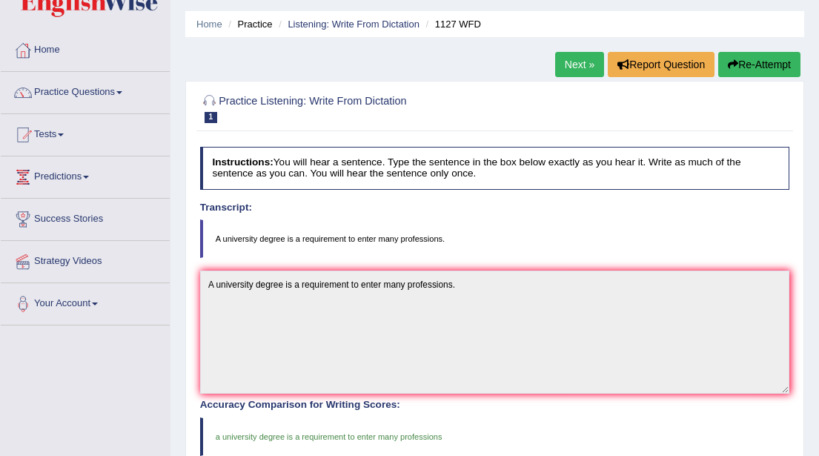
click at [570, 70] on link "Next »" at bounding box center [579, 64] width 49 height 25
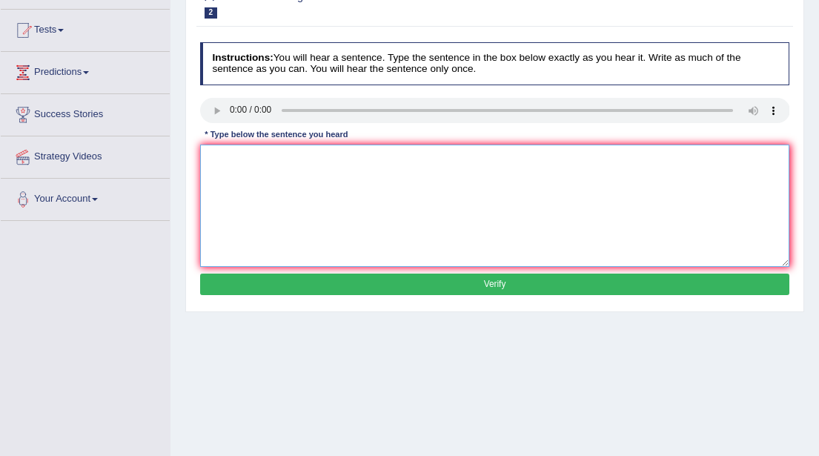
click at [222, 165] on textarea at bounding box center [495, 206] width 590 height 122
click at [225, 160] on textarea at bounding box center [495, 206] width 590 height 122
type textarea "Students was studying english and literature in acient [GEOGRAPHIC_DATA]."
click at [479, 286] on button "Verify" at bounding box center [495, 285] width 590 height 22
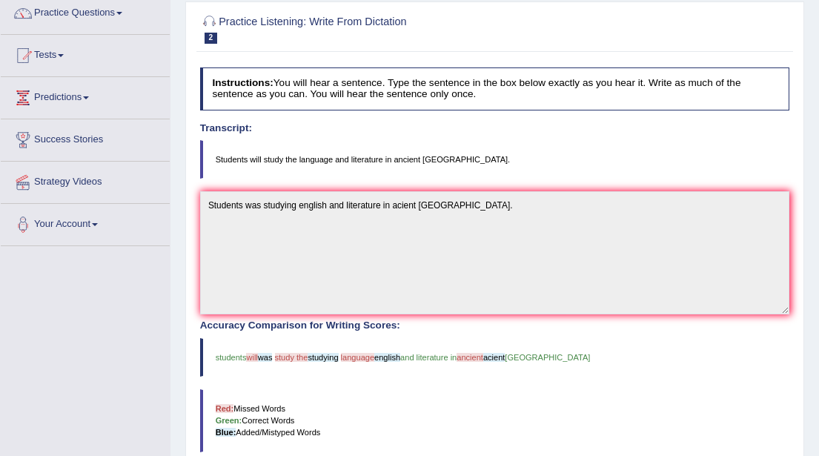
scroll to position [116, 0]
